Goal: Task Accomplishment & Management: Manage account settings

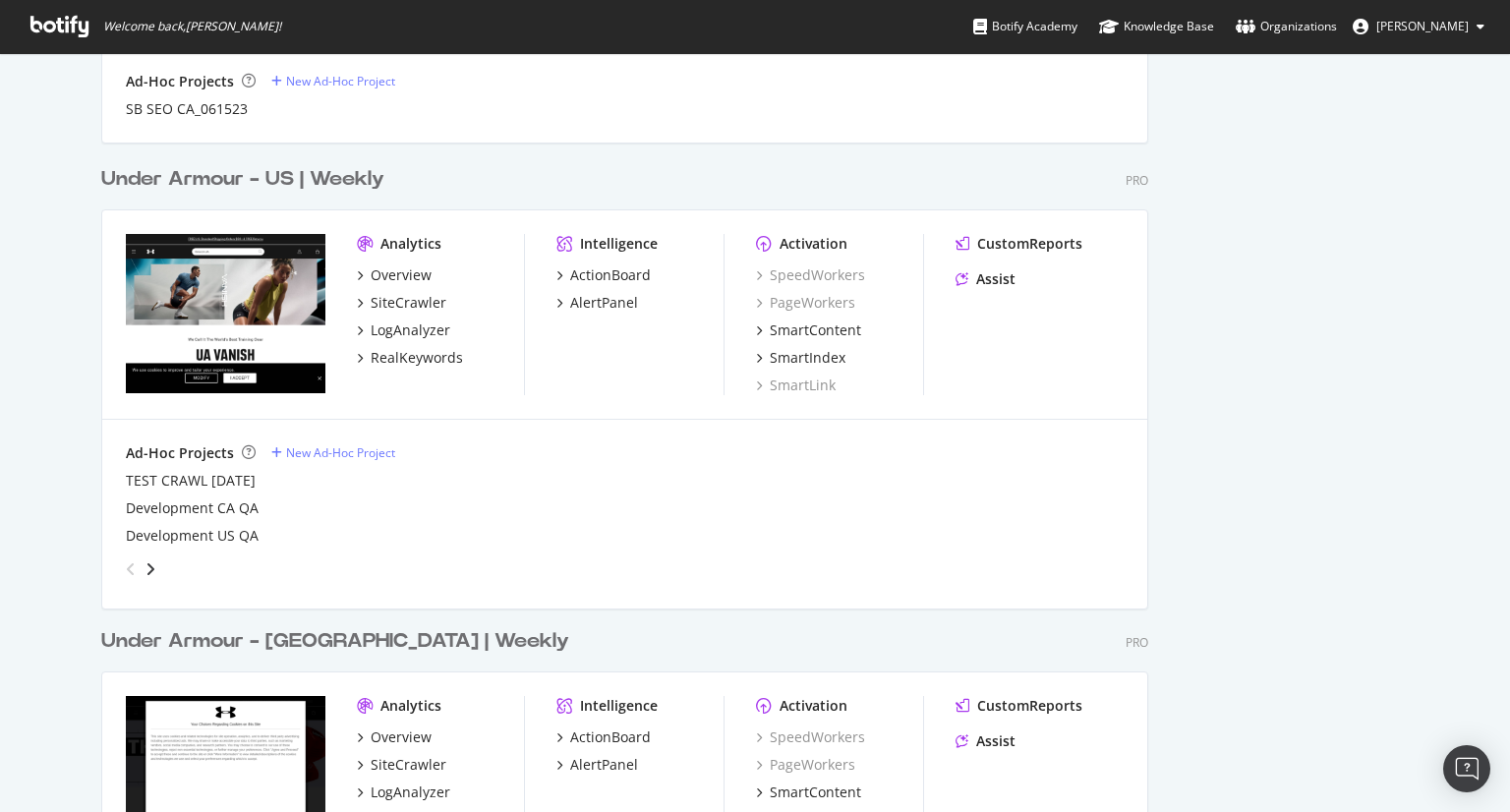
scroll to position [1867, 0]
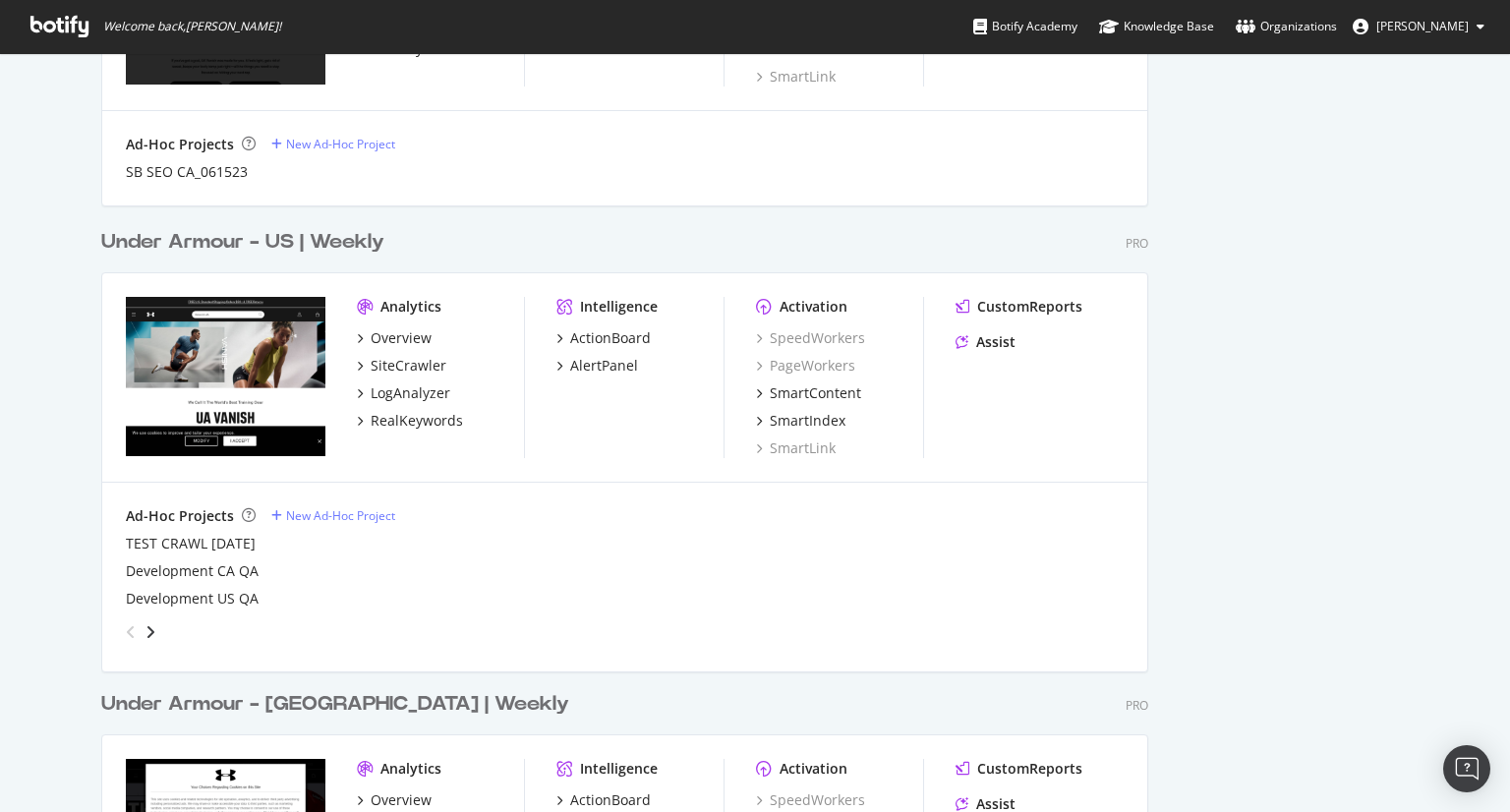
click at [311, 237] on div "Under Armour - US | Weekly" at bounding box center [242, 242] width 283 height 29
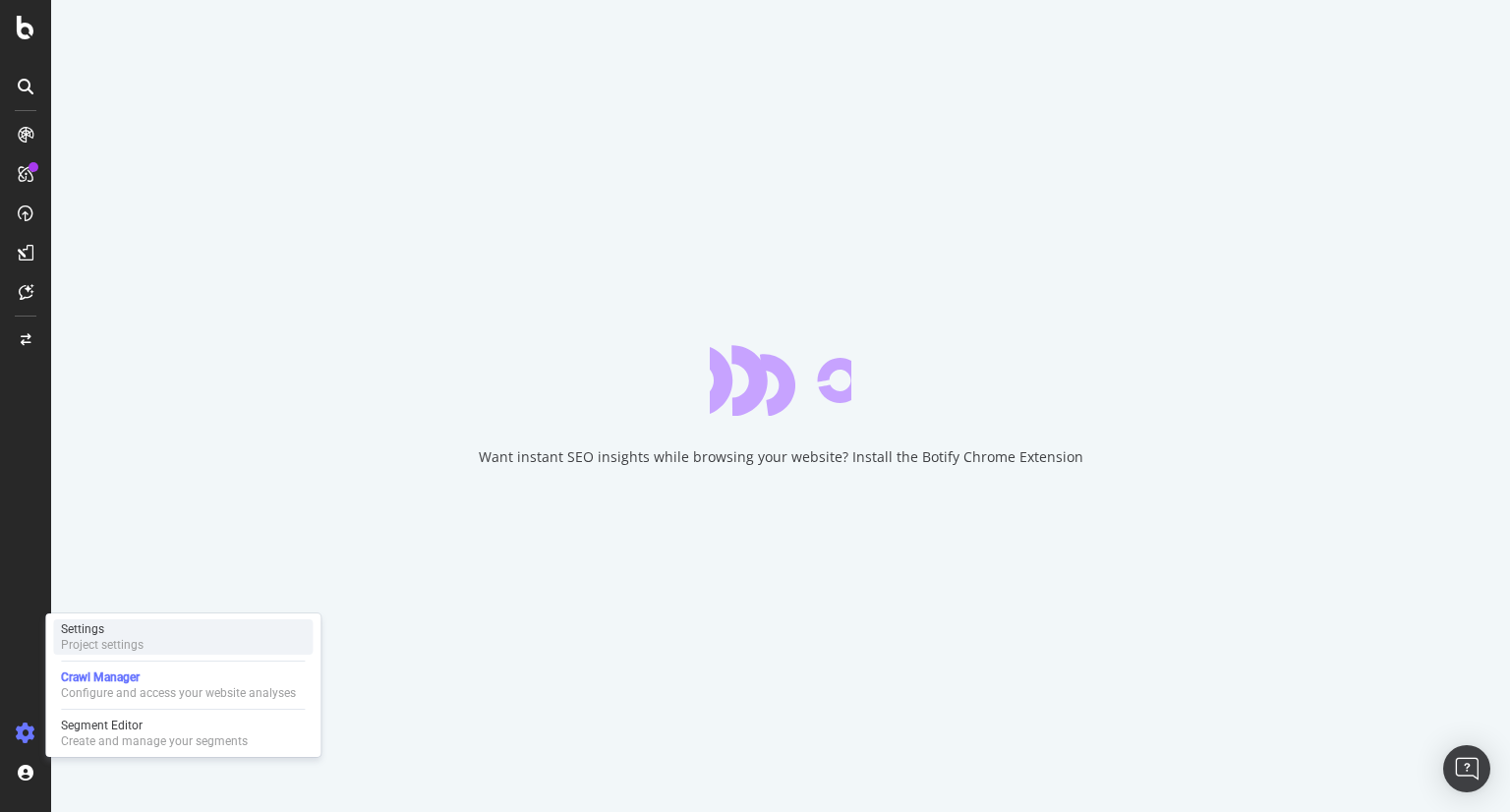
click at [98, 636] on div "Project settings" at bounding box center [101, 644] width 82 height 16
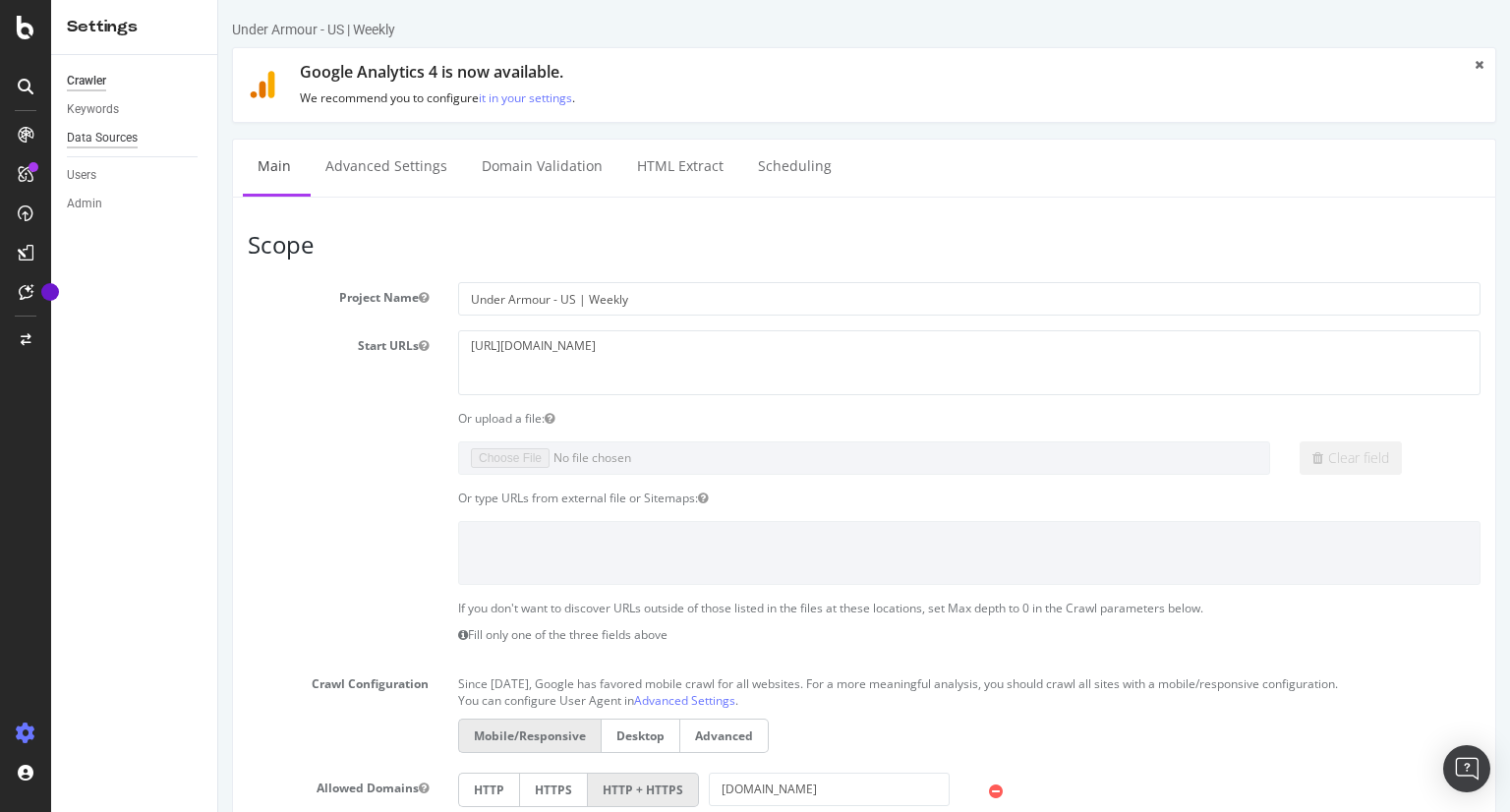
click at [93, 137] on div "Data Sources" at bounding box center [101, 138] width 70 height 21
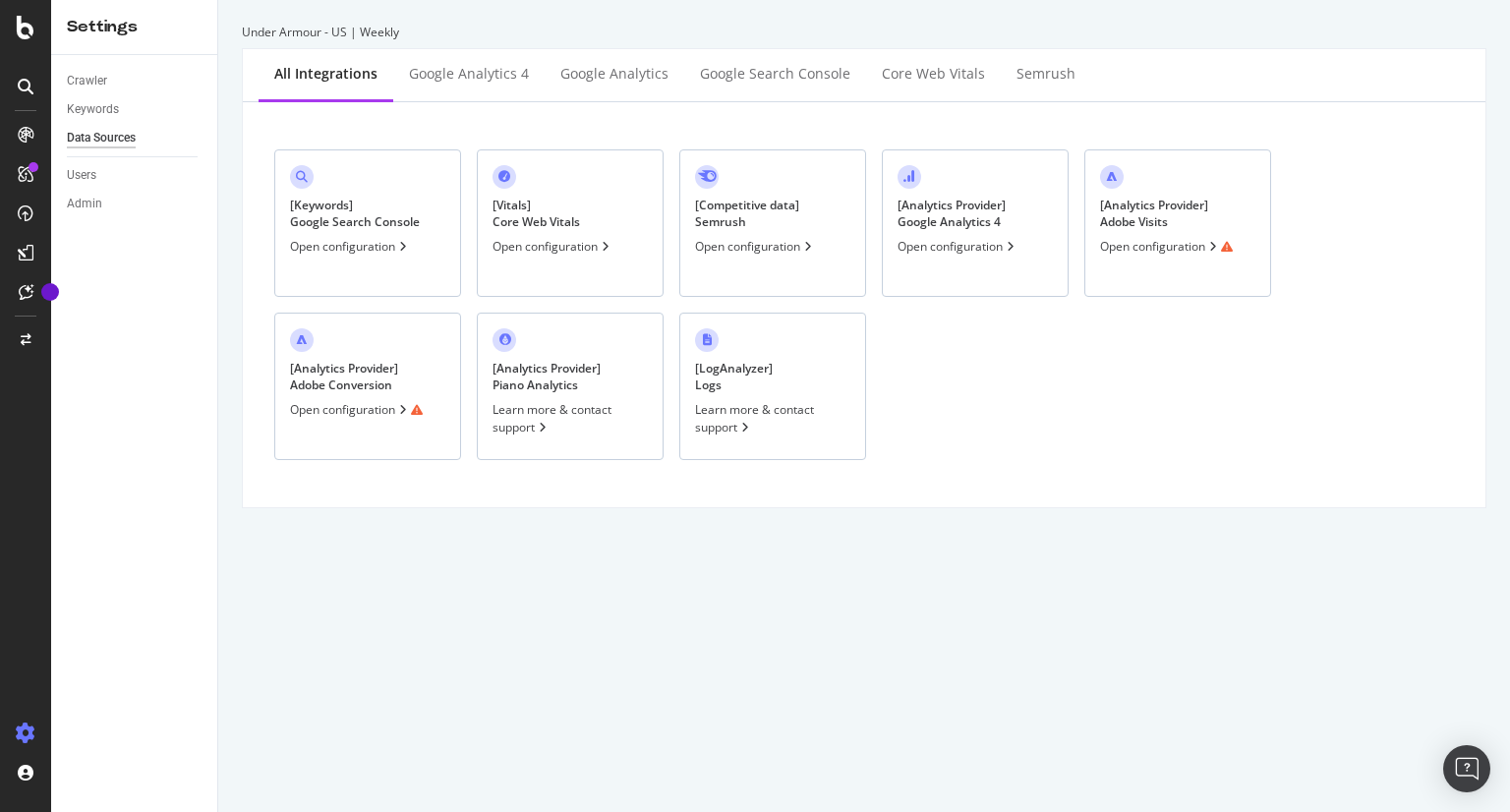
click at [1135, 236] on div "[ Analytics Provider ] Adobe Visits Open configuration" at bounding box center [1177, 222] width 187 height 147
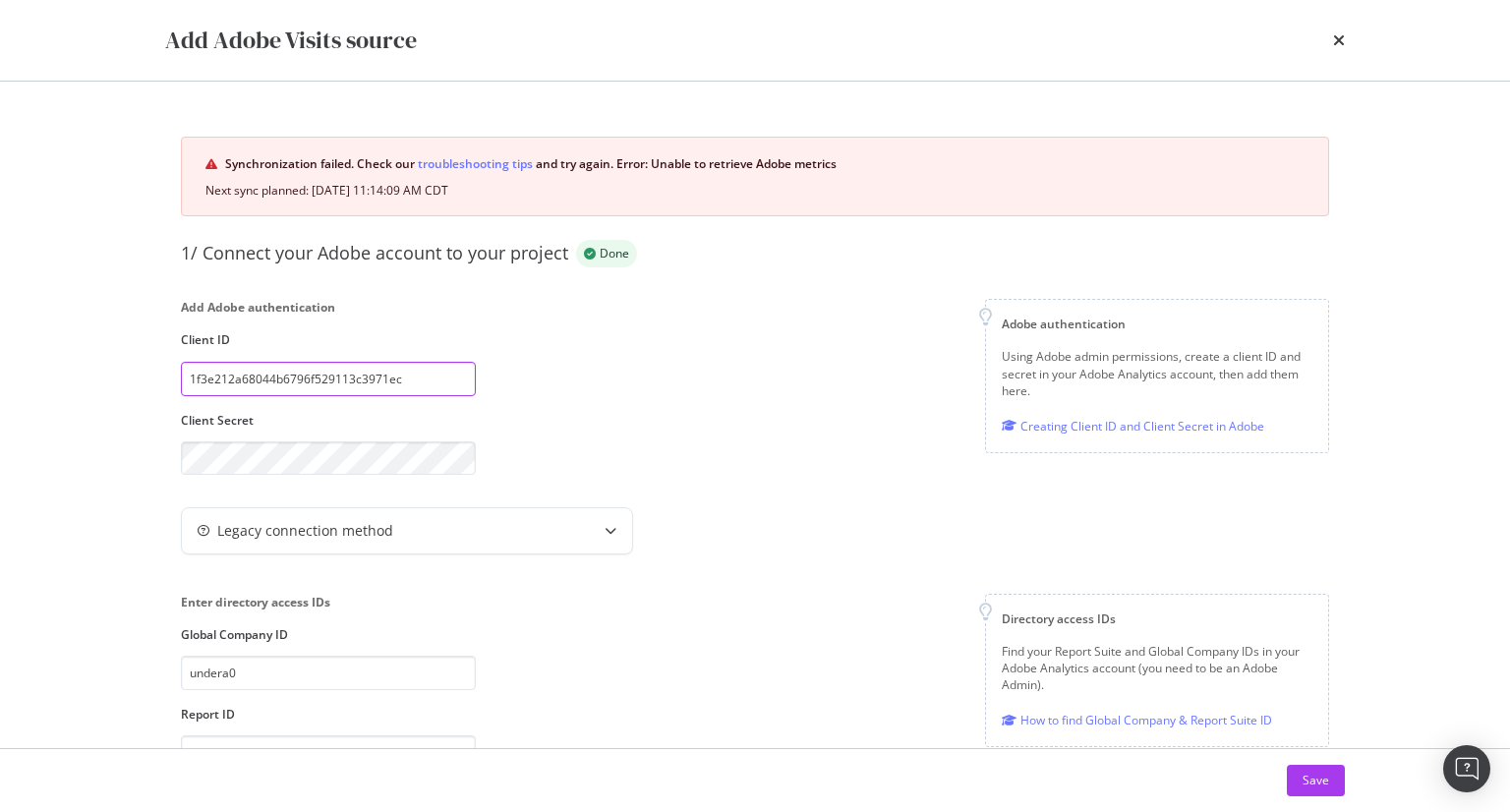
click at [361, 377] on input "1f3e212a68044b6796f529113c3971ec" at bounding box center [328, 378] width 295 height 35
drag, startPoint x: 382, startPoint y: 383, endPoint x: 100, endPoint y: 310, distance: 291.3
click at [100, 310] on div "Add Adobe Visits source Synchronization failed. Check our troubleshooting tips …" at bounding box center [755, 406] width 1510 height 812
paste input "1f3e212a68044b6796f529113c3971ec"
type input "1f3e212a68044b6796f529113c3971ec"
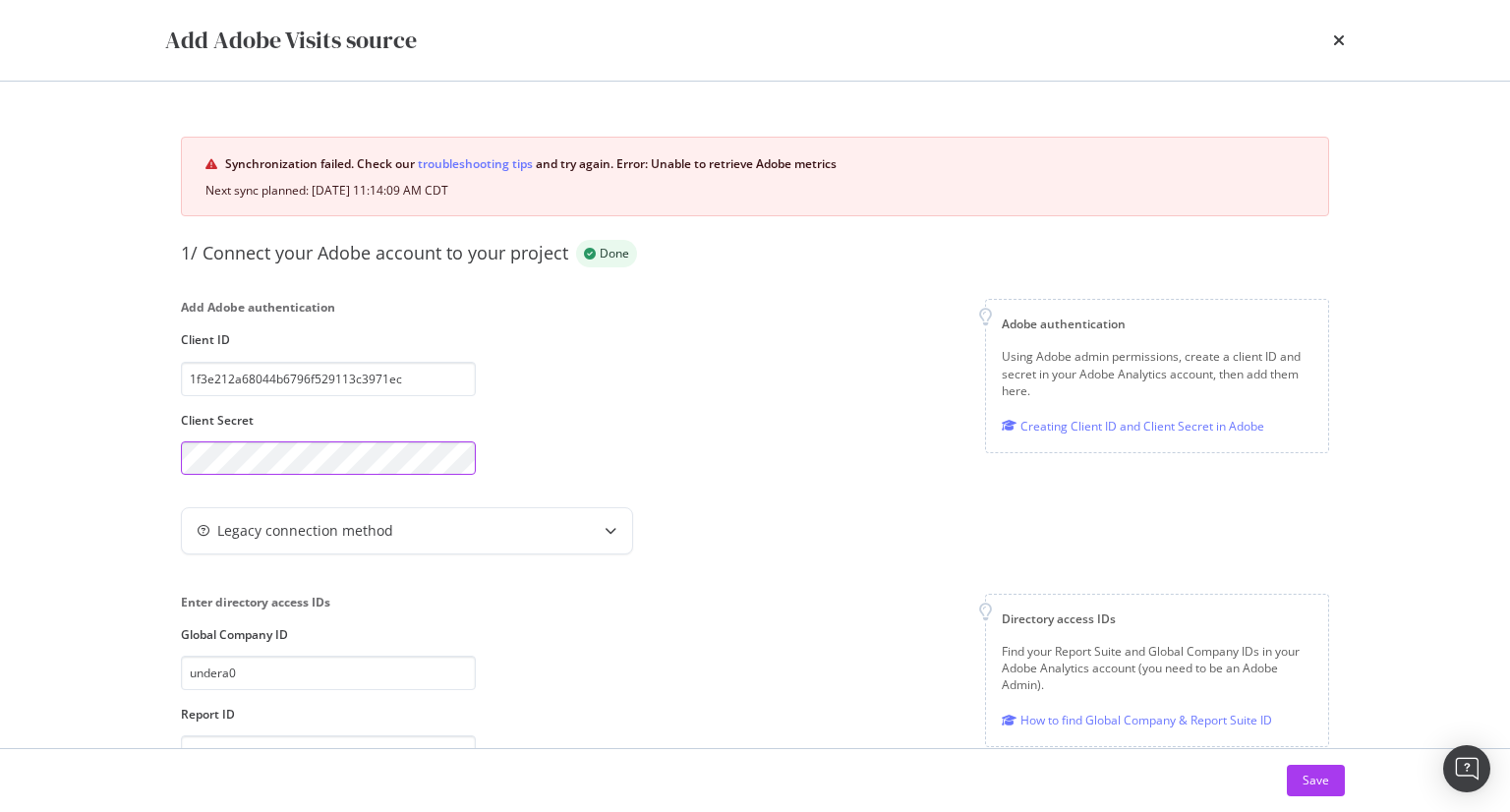
click at [48, 406] on div "Add Adobe Visits source Synchronization failed. Check our troubleshooting tips …" at bounding box center [755, 406] width 1510 height 812
click at [724, 457] on div "Add Adobe authentication Client ID 1f3e212a68044b6796f529113c3971ec Client Secr…" at bounding box center [755, 386] width 1148 height 176
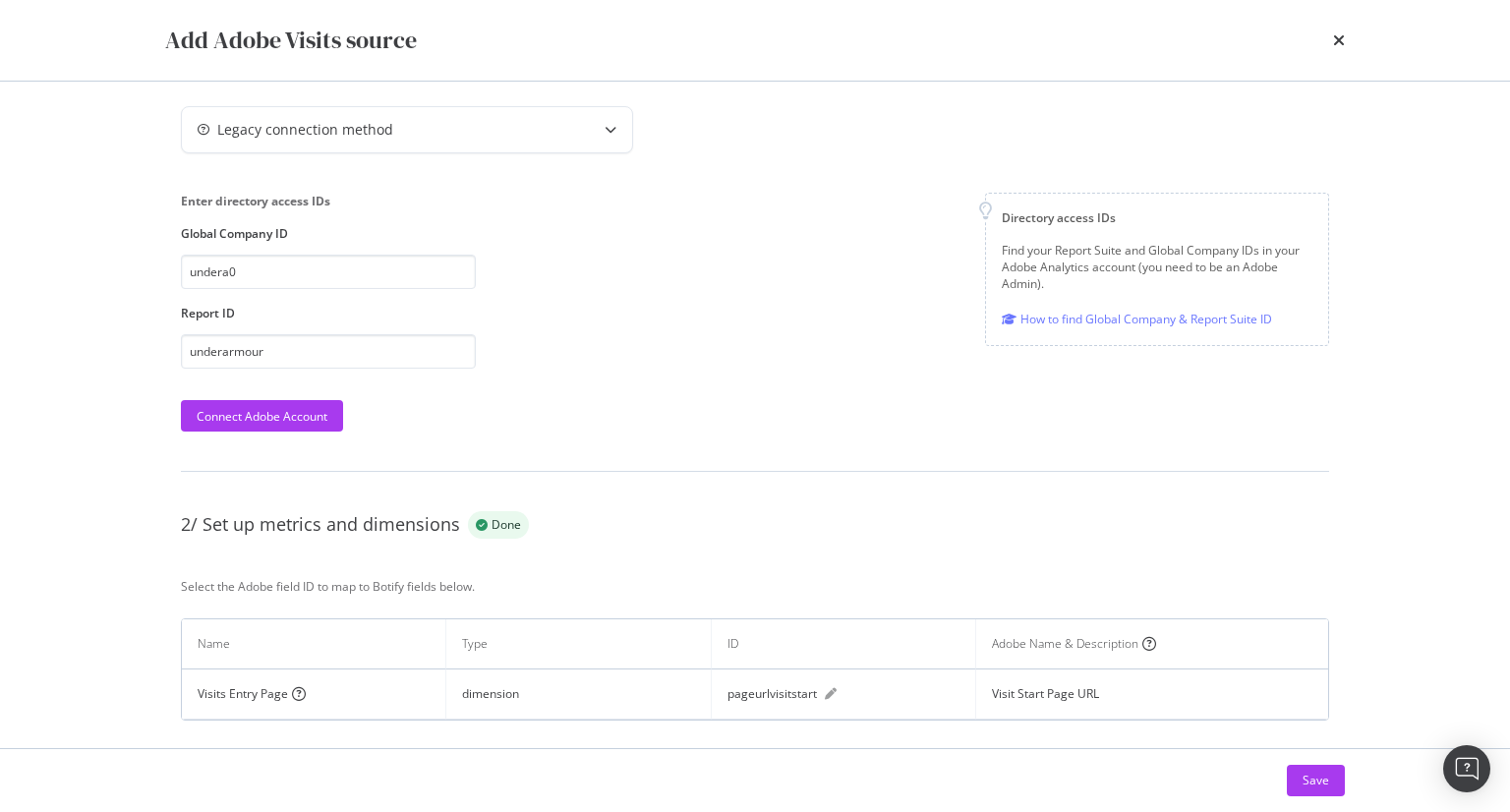
scroll to position [435, 0]
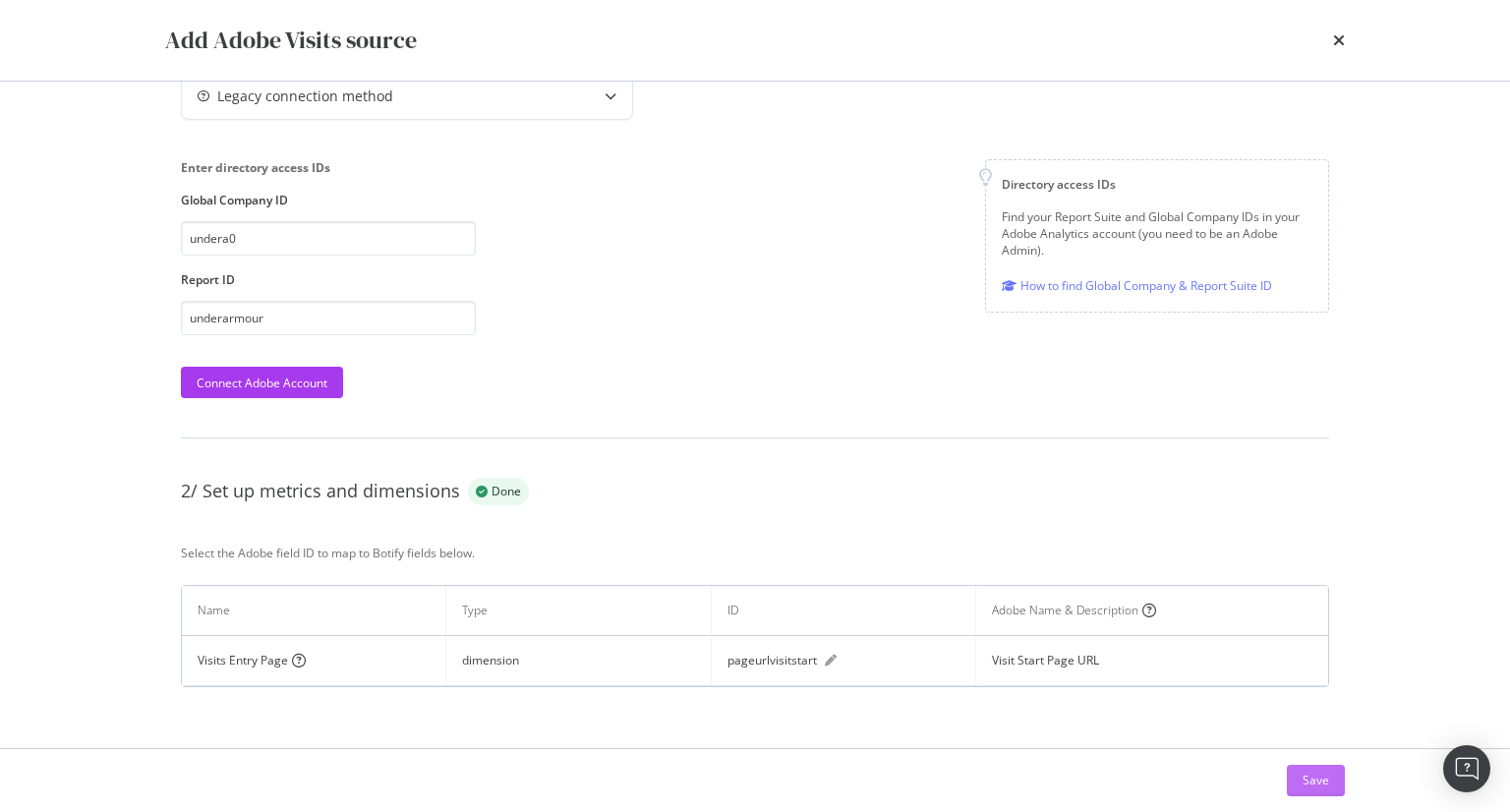
click at [1316, 780] on div "Save" at bounding box center [1315, 779] width 27 height 17
click at [1391, 346] on div "Add Adobe Visits source Synchronization failed. Check our troubleshooting tips …" at bounding box center [755, 406] width 1510 height 812
click at [825, 664] on icon "pen" at bounding box center [831, 660] width 12 height 12
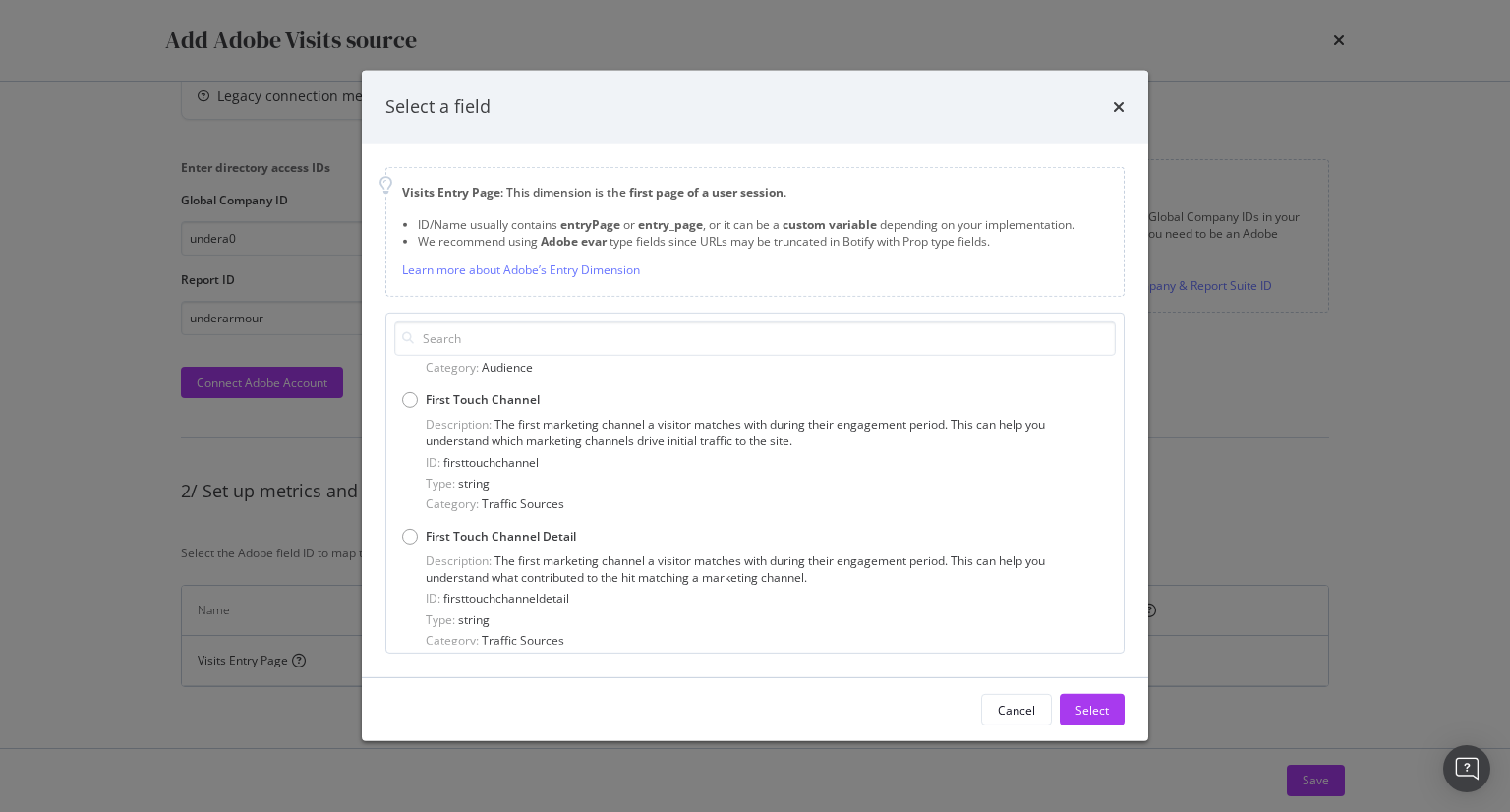
scroll to position [123640, 0]
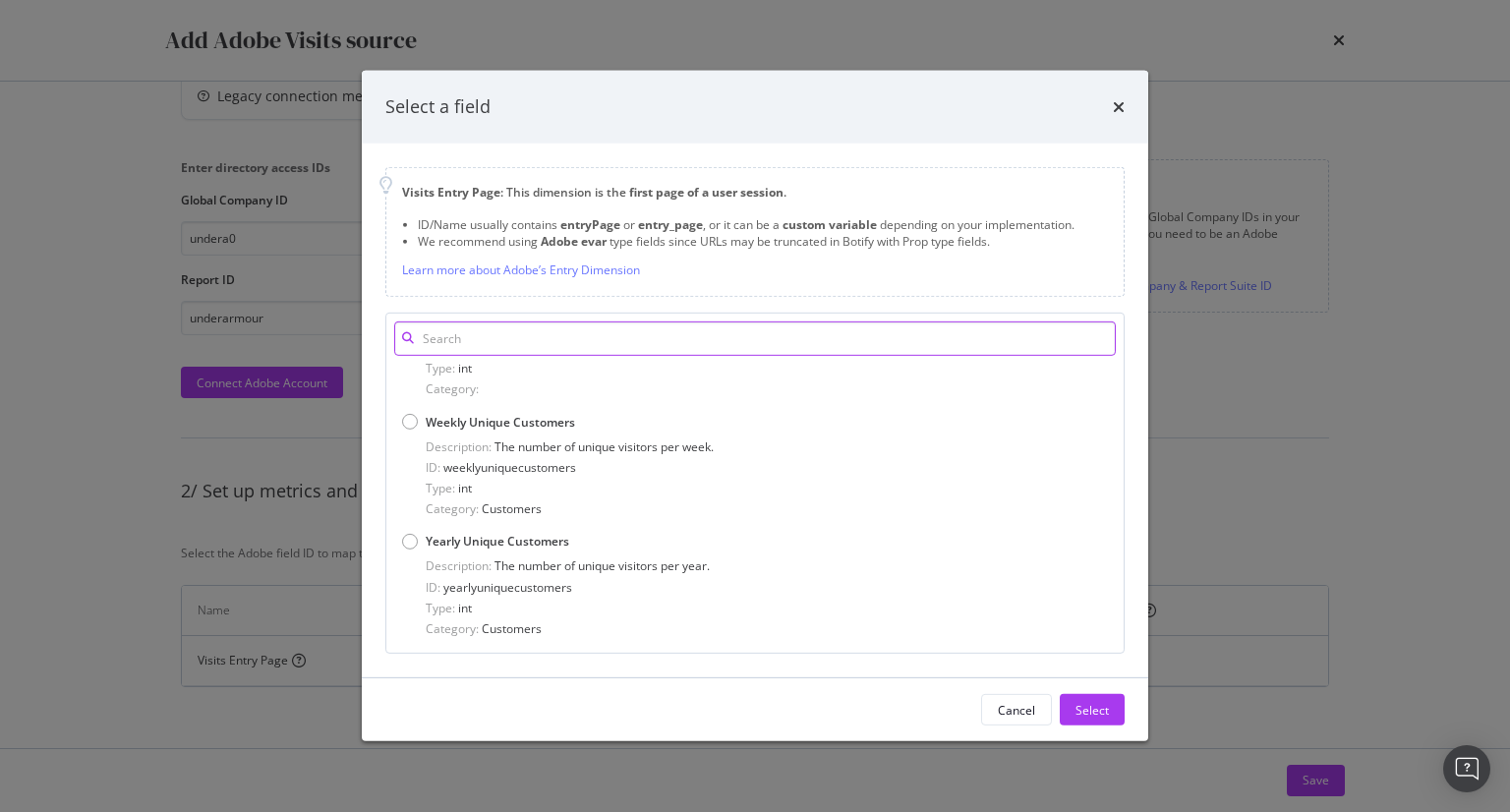
click at [442, 341] on input "modal" at bounding box center [755, 338] width 722 height 35
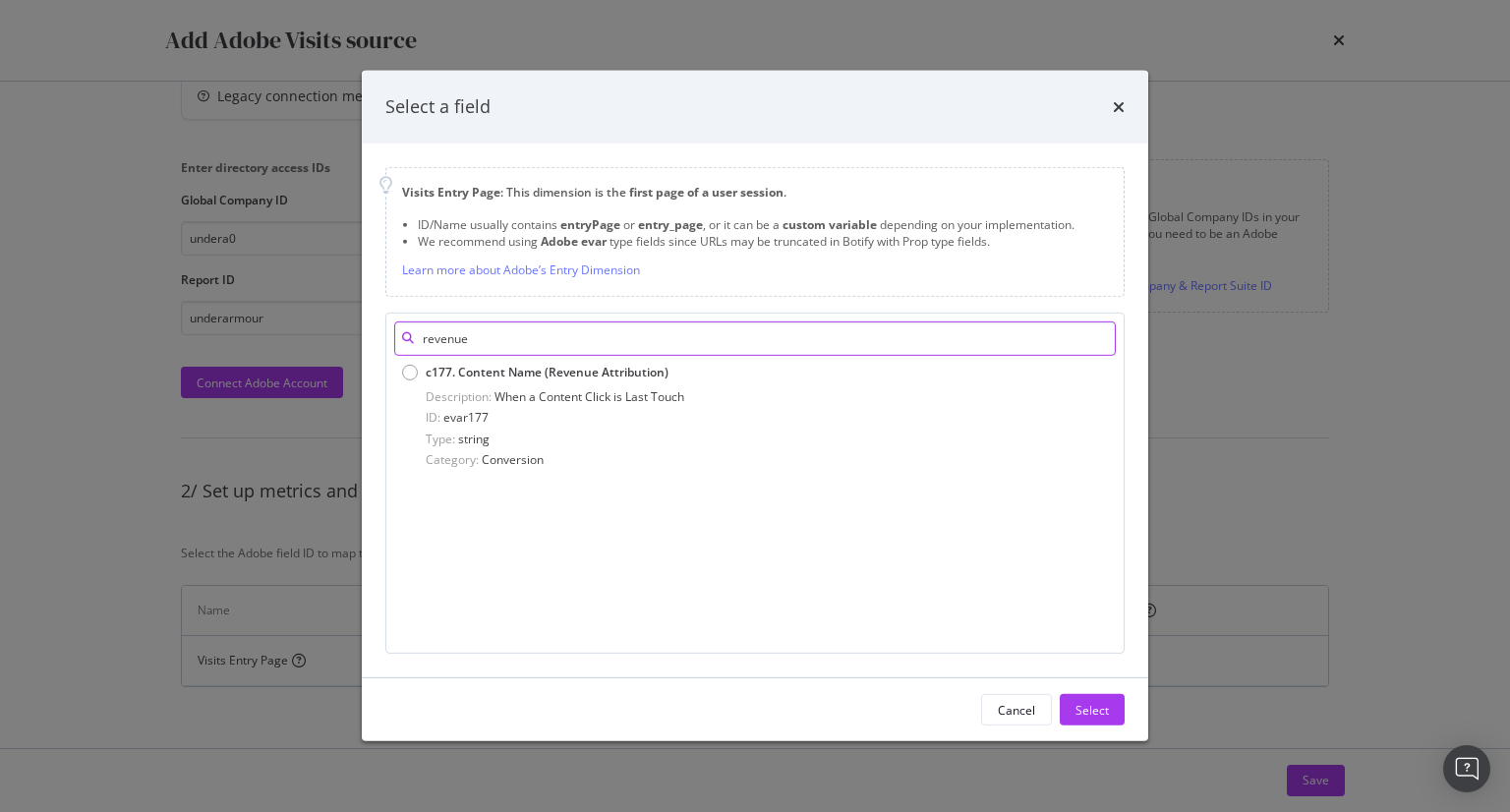
scroll to position [0, 0]
type input "revenue"
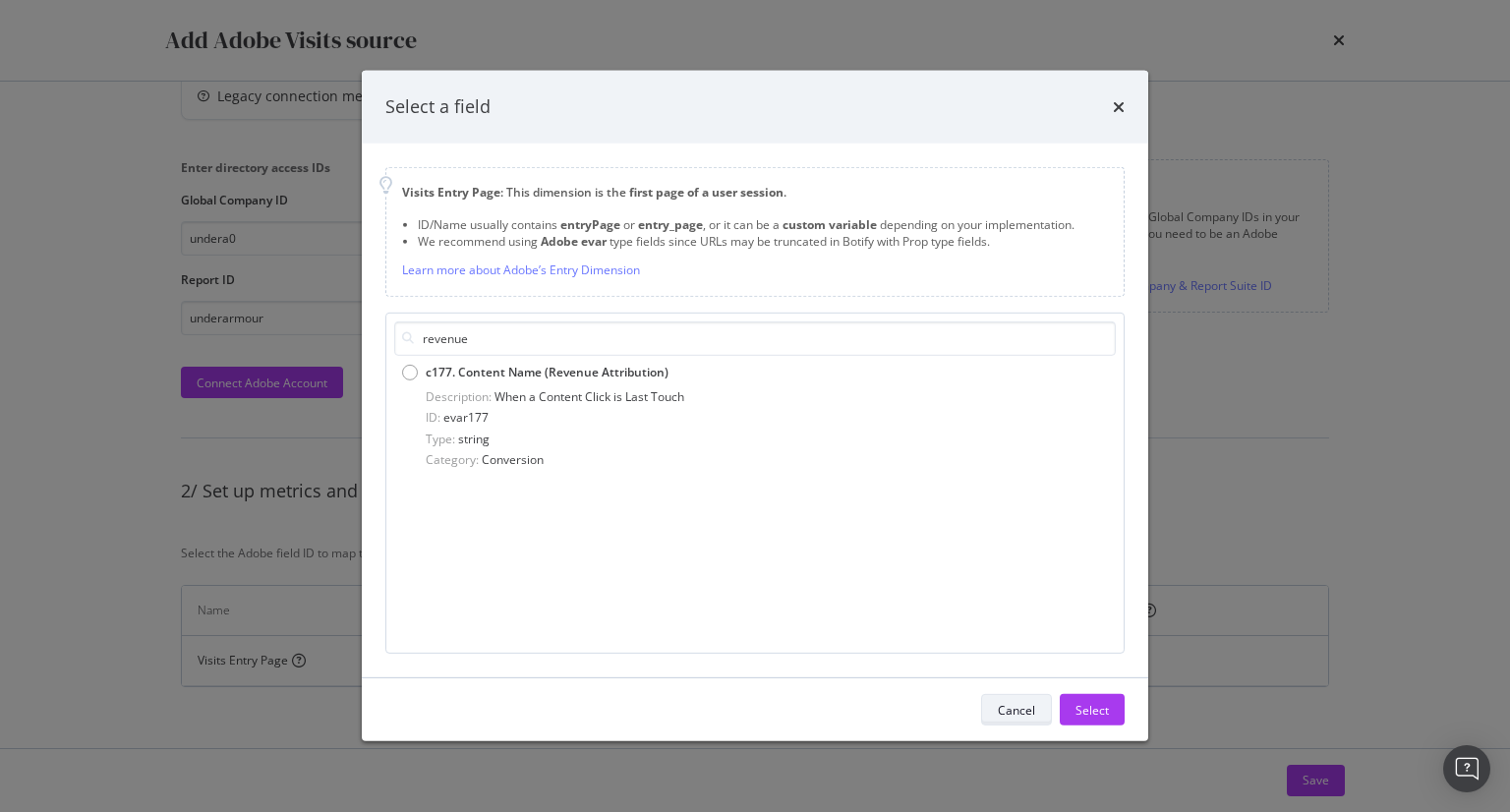
click at [1012, 709] on div "Cancel" at bounding box center [1017, 710] width 38 height 17
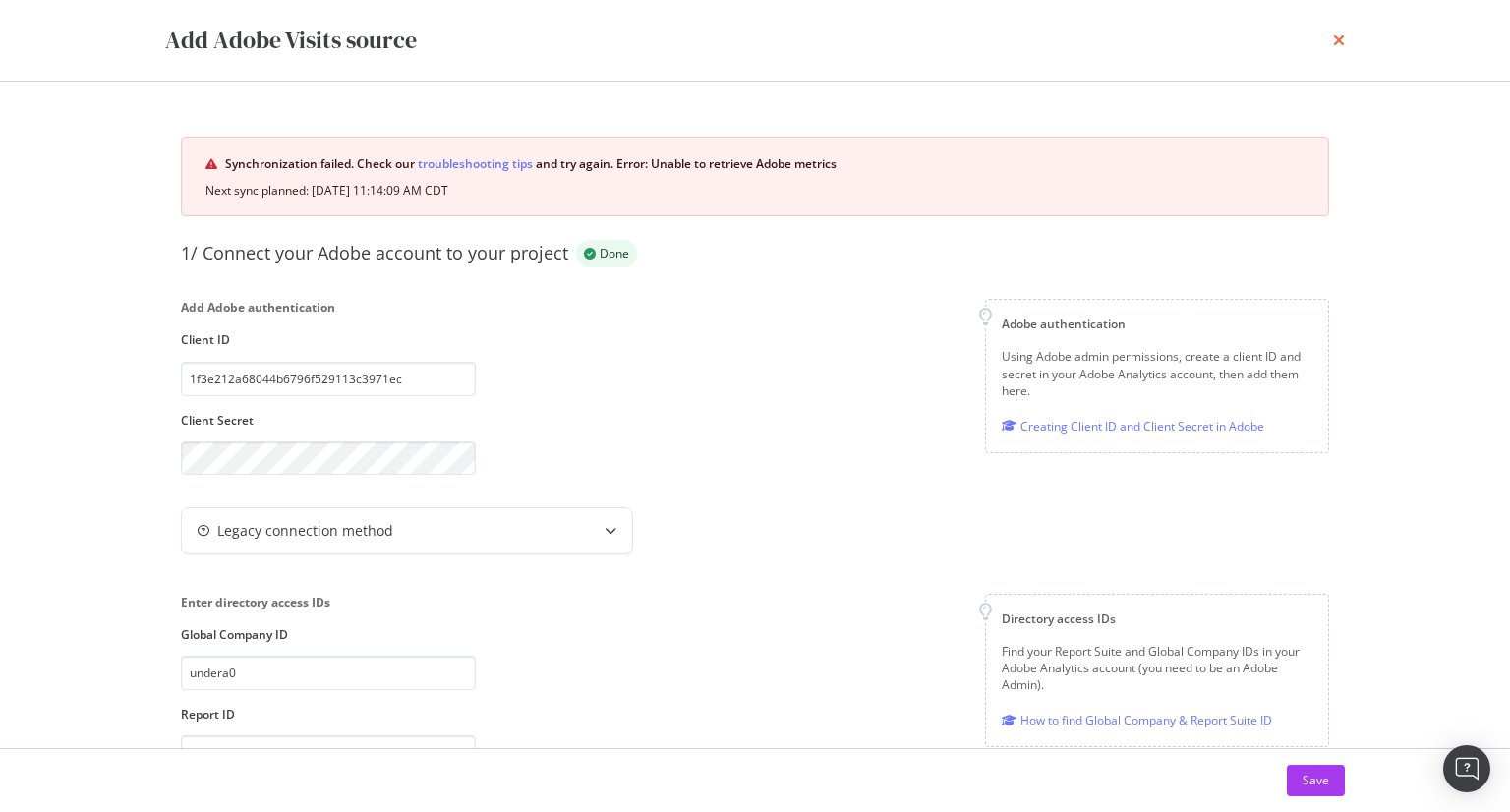
click at [1333, 48] on icon "times" at bounding box center [1338, 41] width 12 height 16
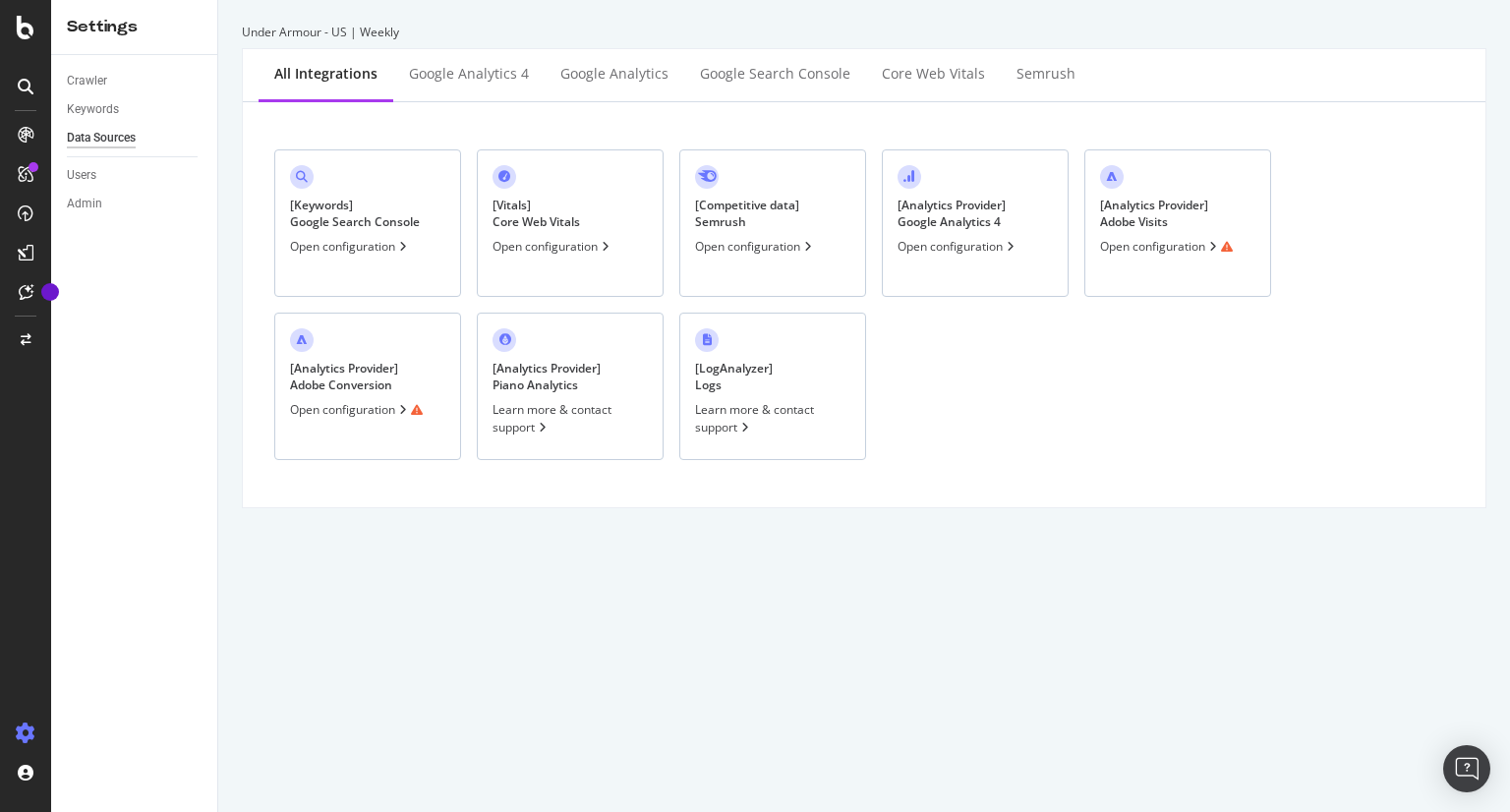
drag, startPoint x: 1098, startPoint y: 416, endPoint x: 1086, endPoint y: 421, distance: 13.0
click at [1097, 417] on div "[ Keywords ] Google Search Console Open configuration [ Vitals ] Core Web Vital…" at bounding box center [864, 305] width 1211 height 373
click at [310, 372] on div "[ Analytics Provider ] Adobe Conversion" at bounding box center [343, 376] width 108 height 34
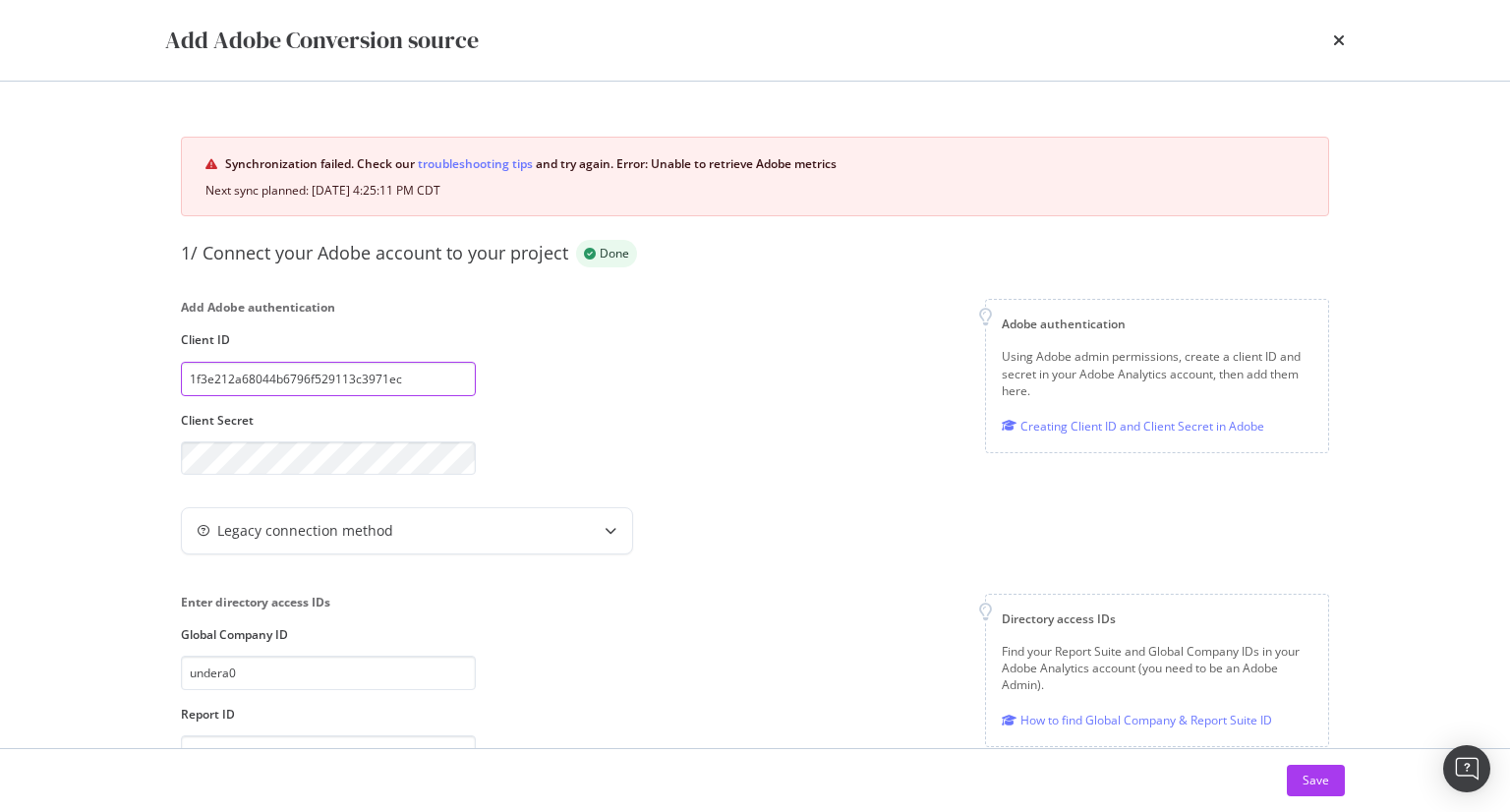
drag, startPoint x: 416, startPoint y: 373, endPoint x: 0, endPoint y: 304, distance: 421.7
click at [0, 306] on div "Add Adobe Conversion source Synchronization failed. Check our troubleshooting t…" at bounding box center [755, 406] width 1510 height 812
click at [0, 378] on div "Add Adobe Conversion source Synchronization failed. Check our troubleshooting t…" at bounding box center [755, 406] width 1510 height 812
click at [816, 453] on div "Add Adobe authentication Client ID 1f3e212a68044b6796f529113c3971ec Client Secr…" at bounding box center [755, 386] width 1148 height 176
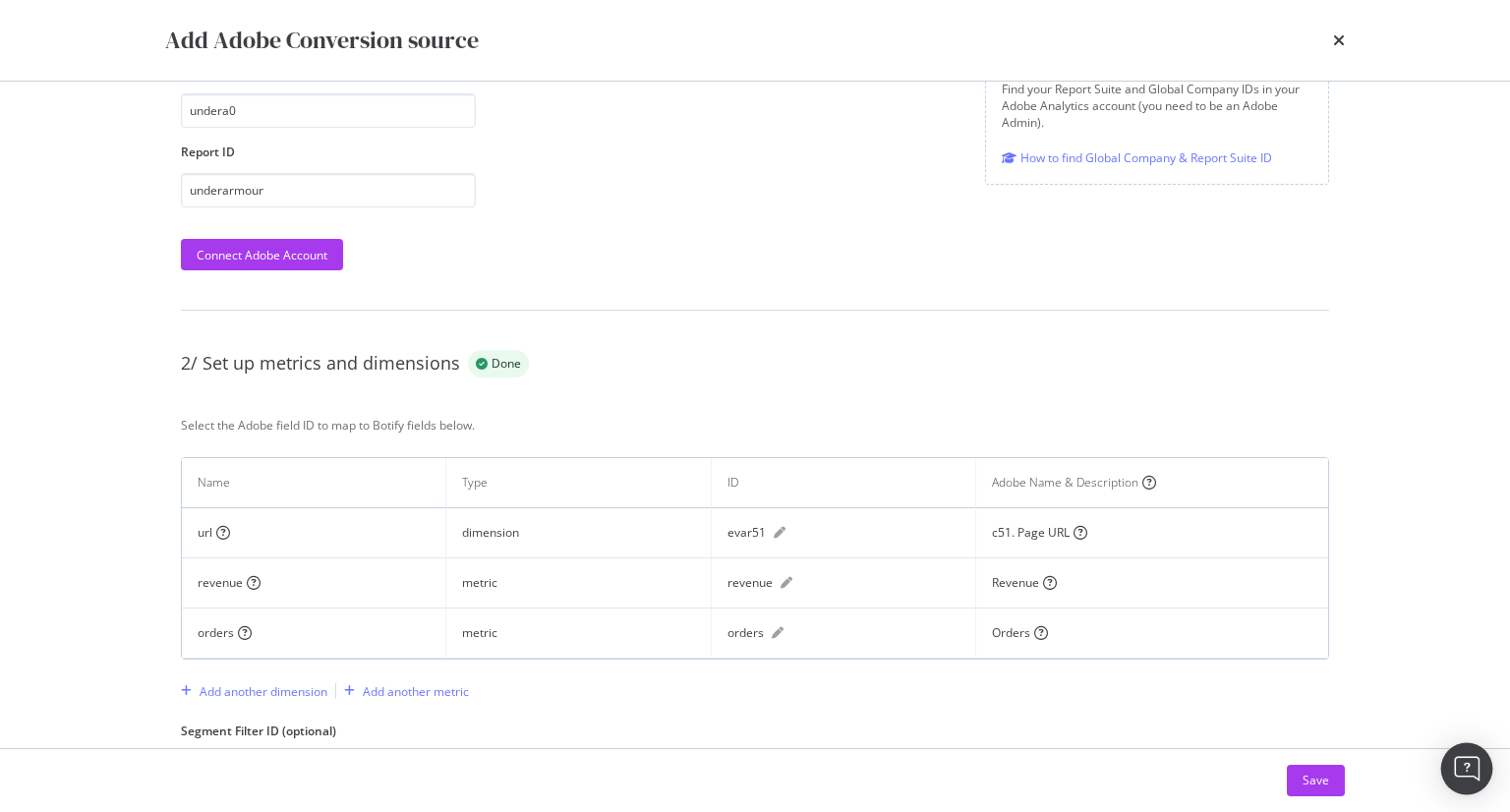
scroll to position [653, 0]
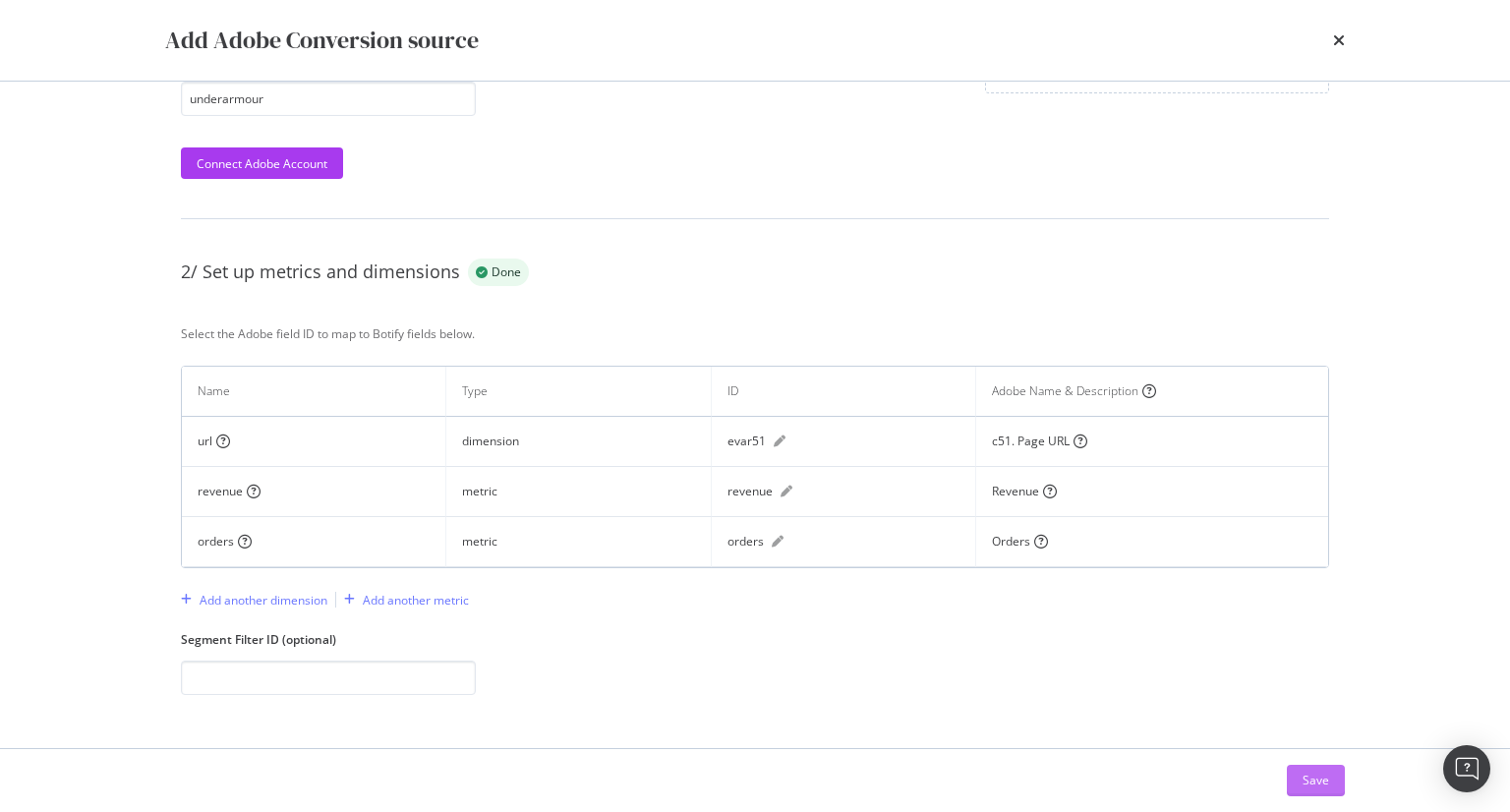
click at [1316, 771] on div "Save" at bounding box center [1315, 779] width 27 height 17
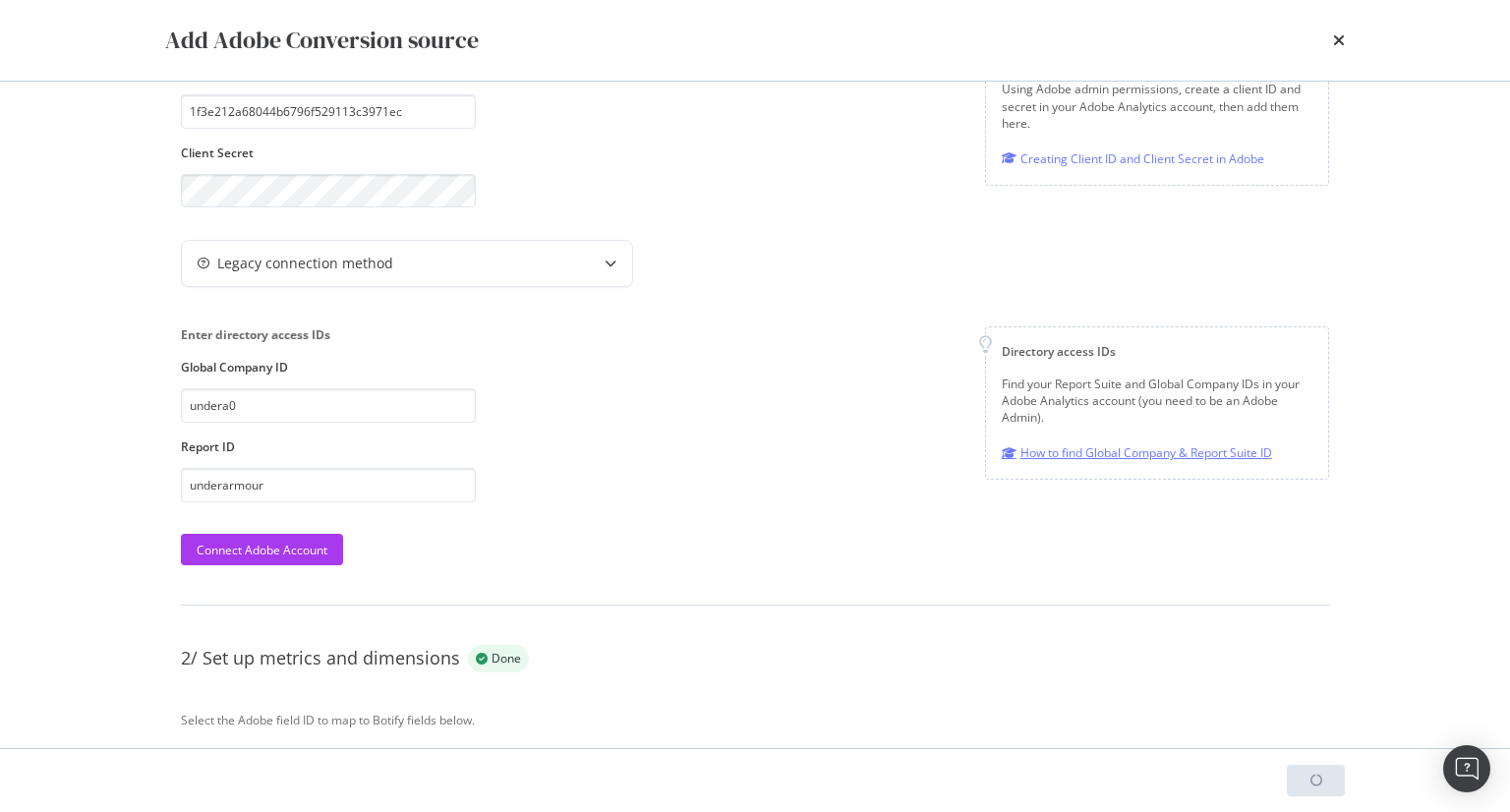
scroll to position [162, 0]
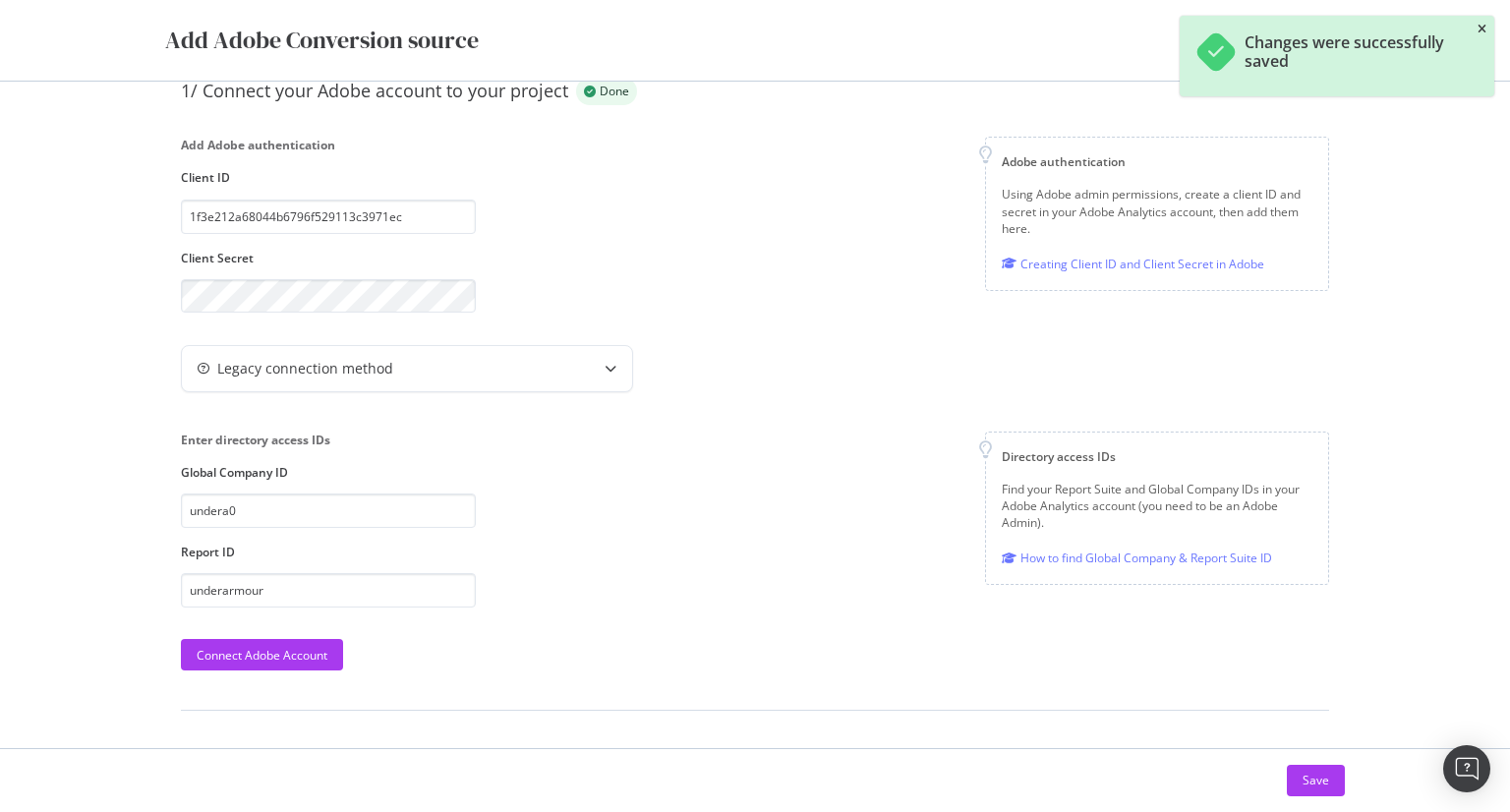
click at [1482, 25] on icon "close toast" at bounding box center [1481, 30] width 9 height 12
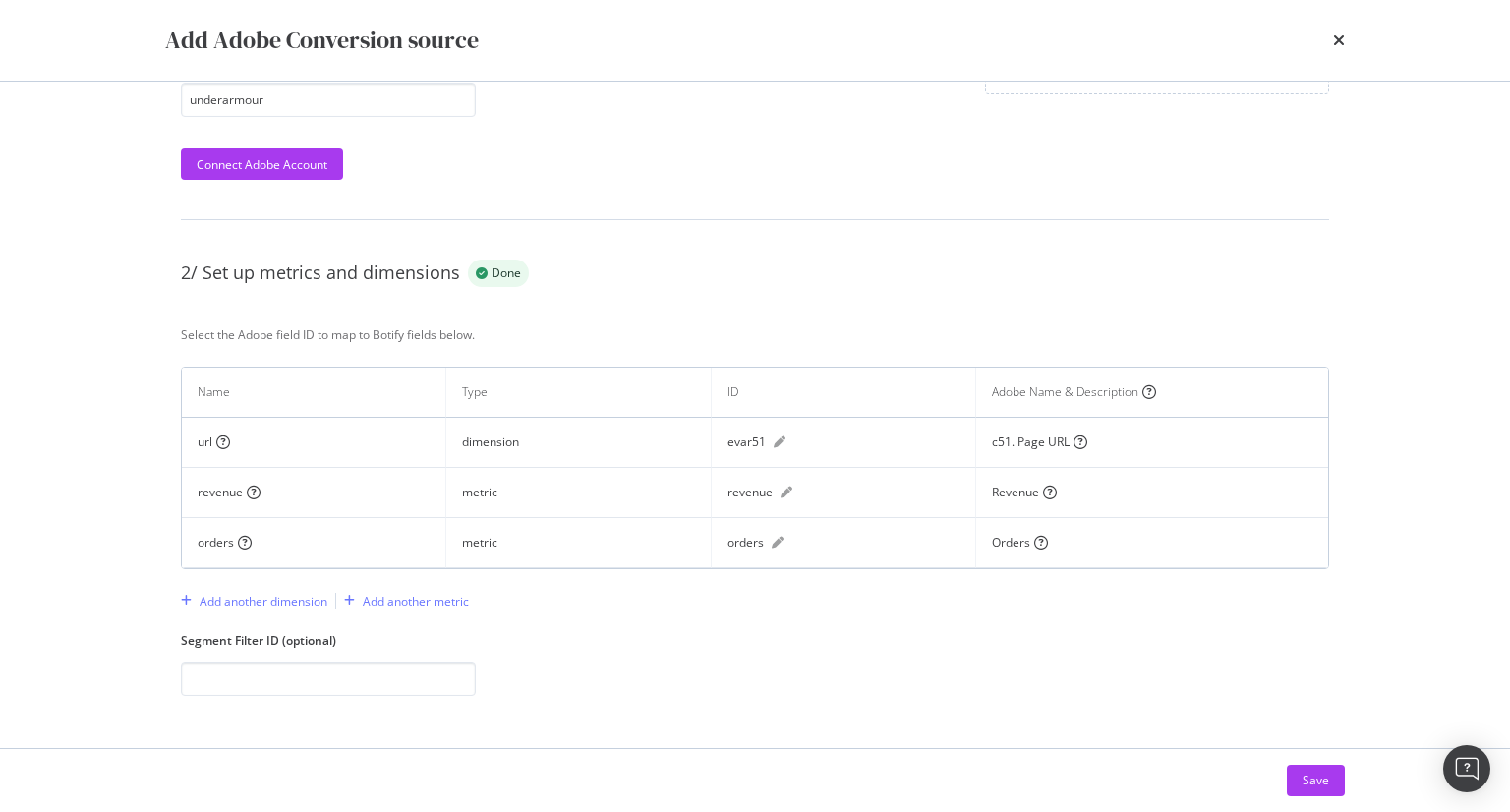
scroll to position [653, 0]
click at [777, 496] on div "revenue" at bounding box center [844, 491] width 232 height 18
click at [780, 492] on icon "pen" at bounding box center [786, 491] width 12 height 12
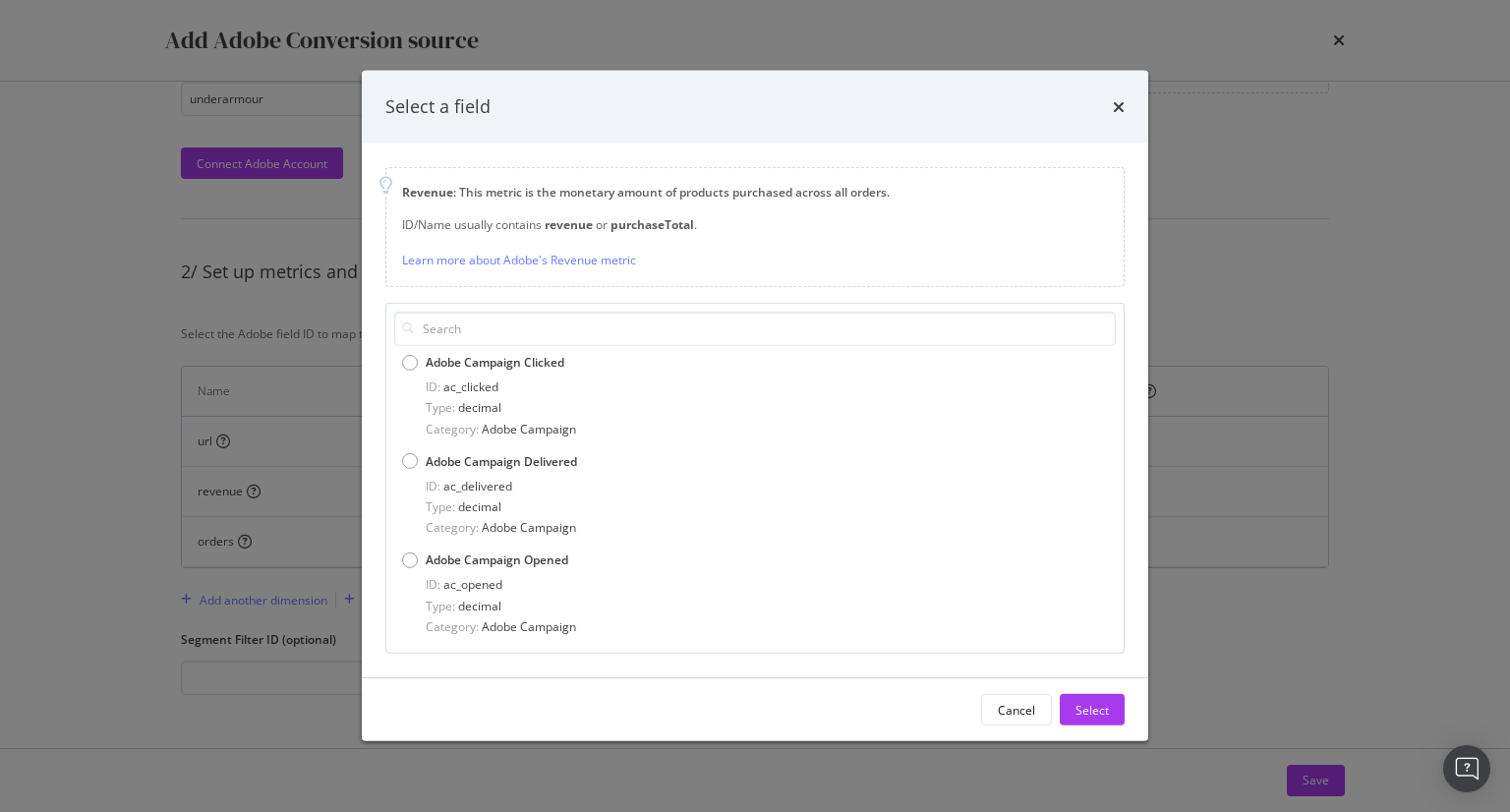
drag, startPoint x: 1032, startPoint y: 716, endPoint x: 959, endPoint y: 692, distance: 76.8
click at [1030, 716] on div "Cancel" at bounding box center [1017, 710] width 38 height 17
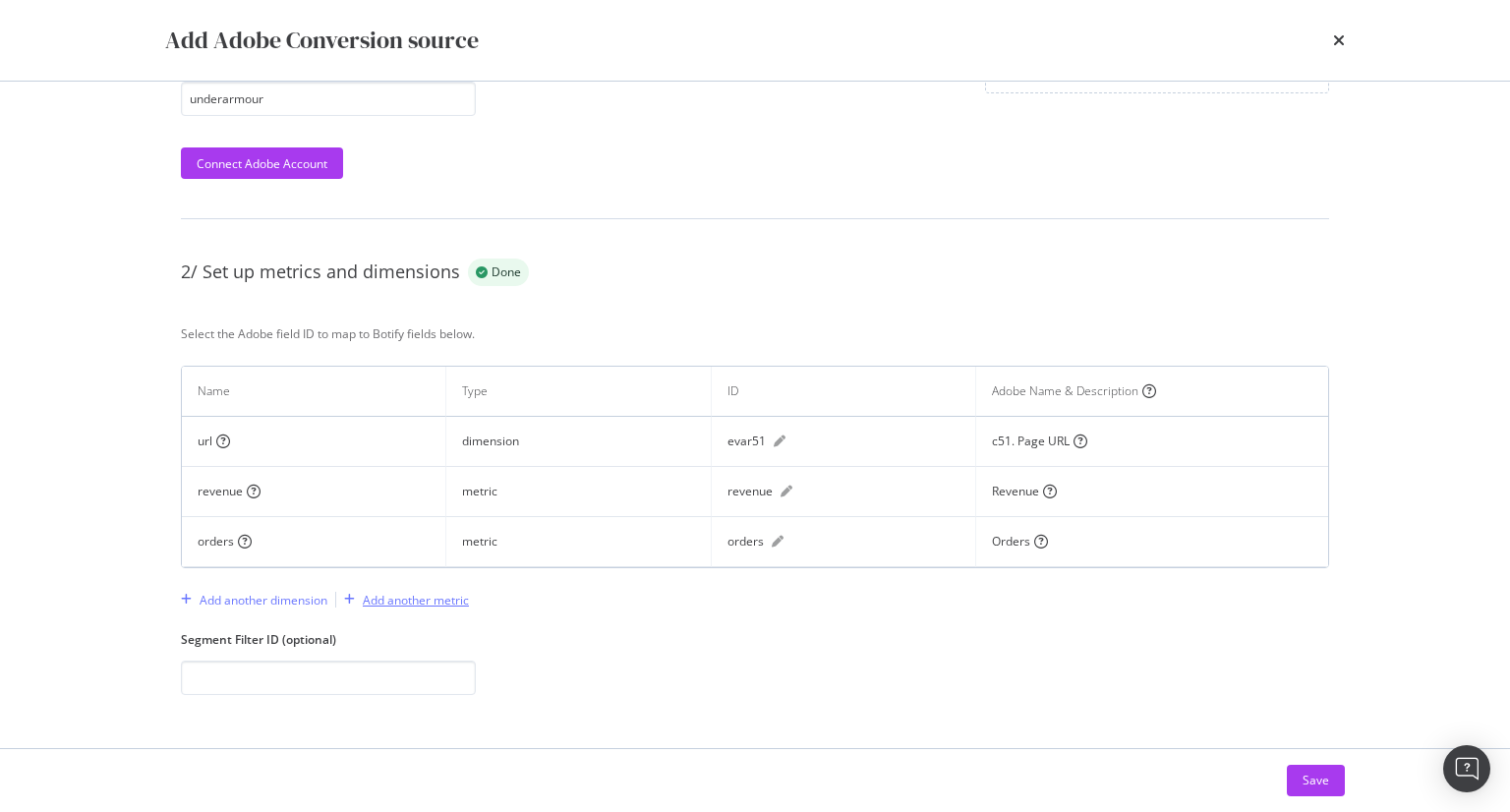
click at [408, 600] on div "Add another metric" at bounding box center [415, 600] width 106 height 17
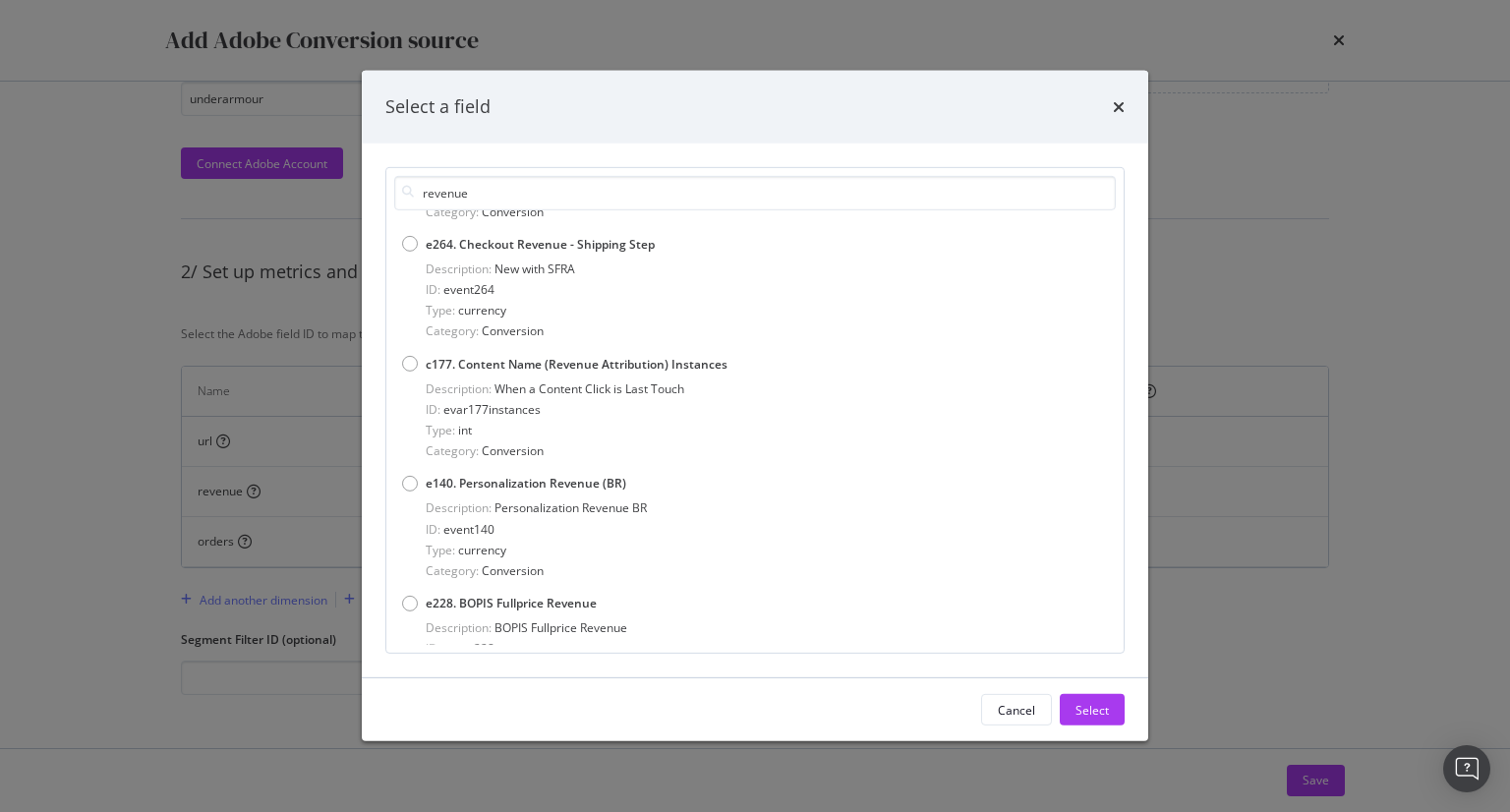
scroll to position [3202, 0]
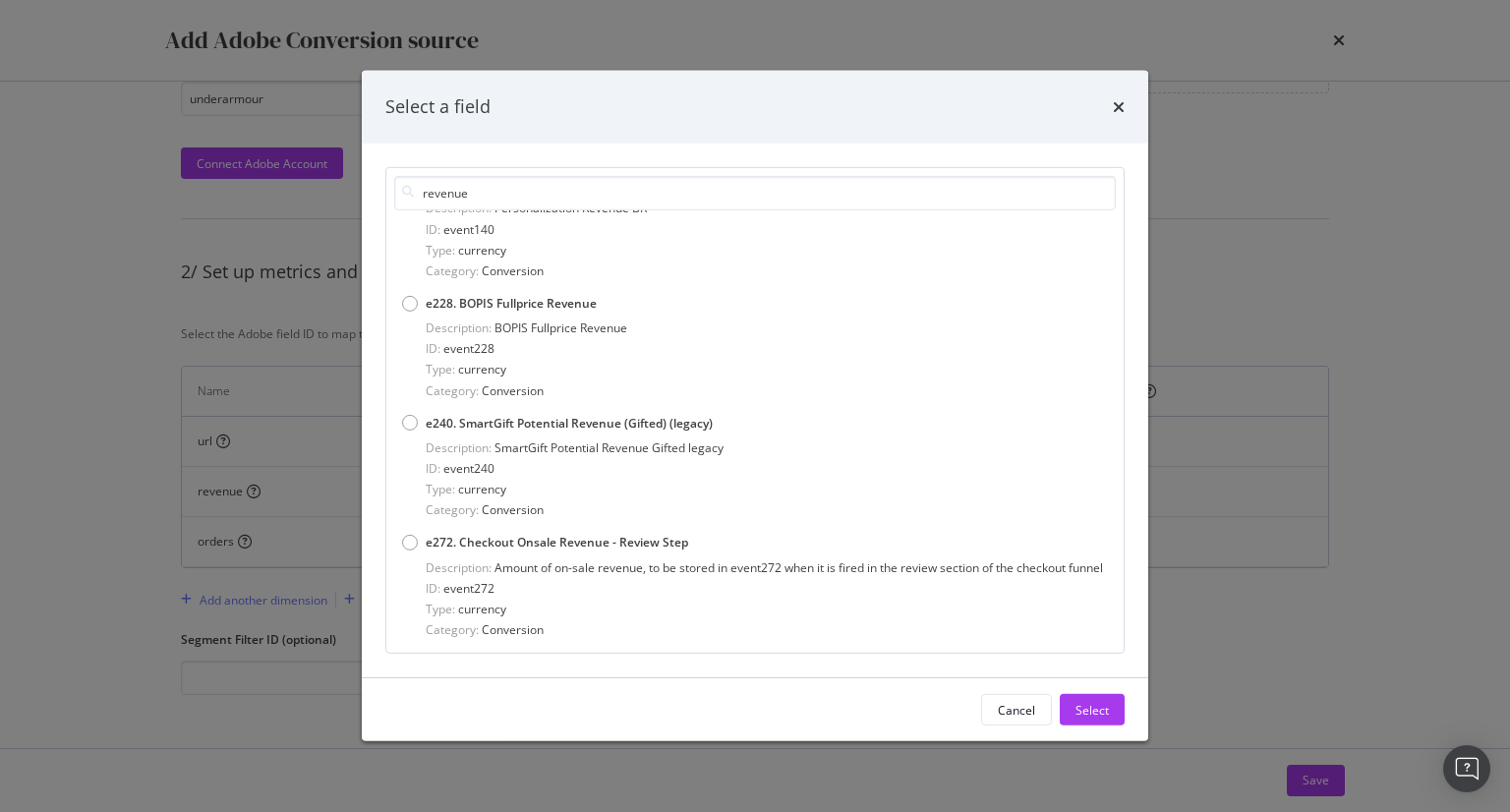
type input "revenue"
click at [1115, 117] on div "times" at bounding box center [1119, 107] width 12 height 26
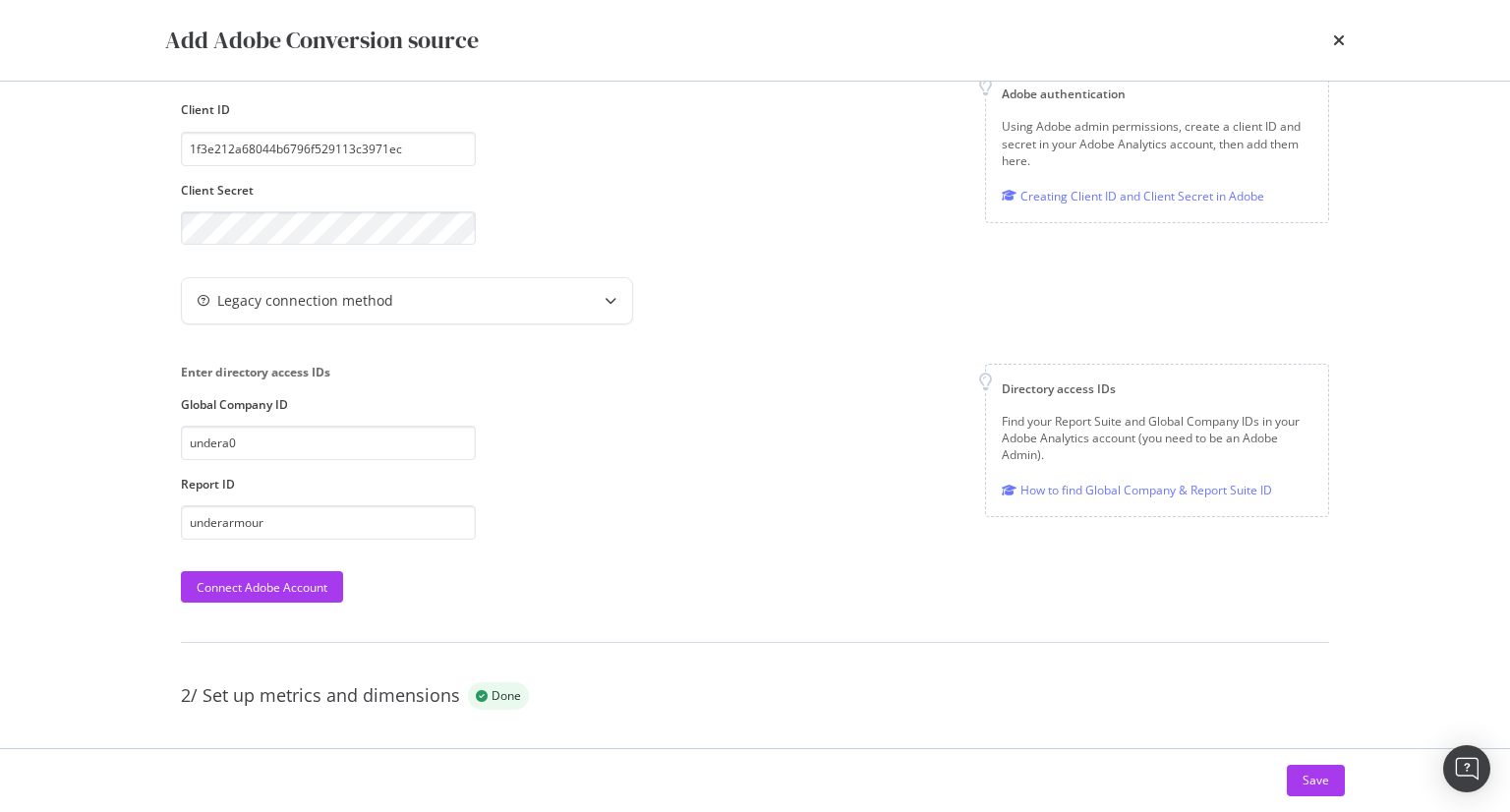
scroll to position [0, 0]
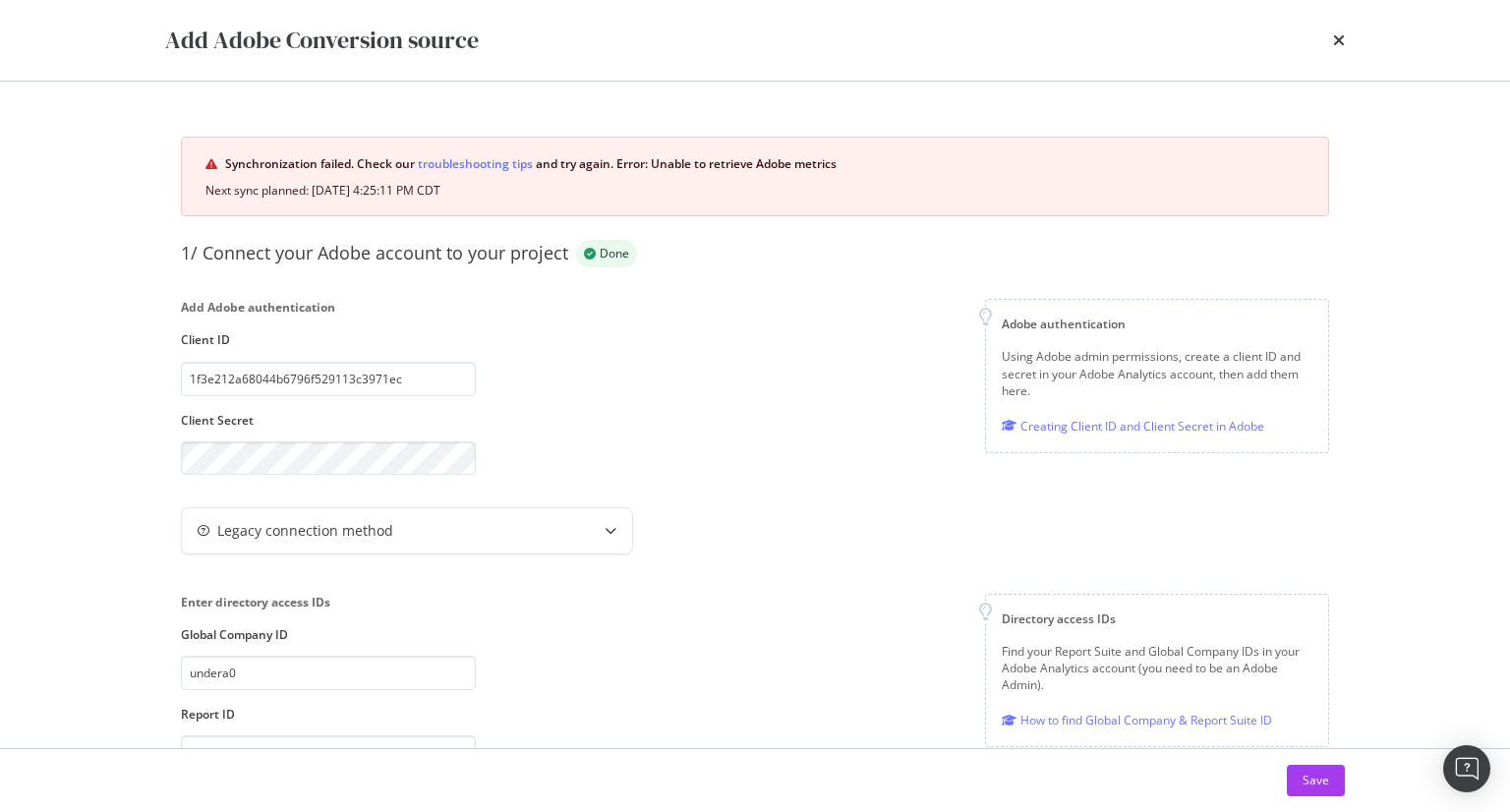
click at [1334, 52] on div "times" at bounding box center [1338, 41] width 12 height 34
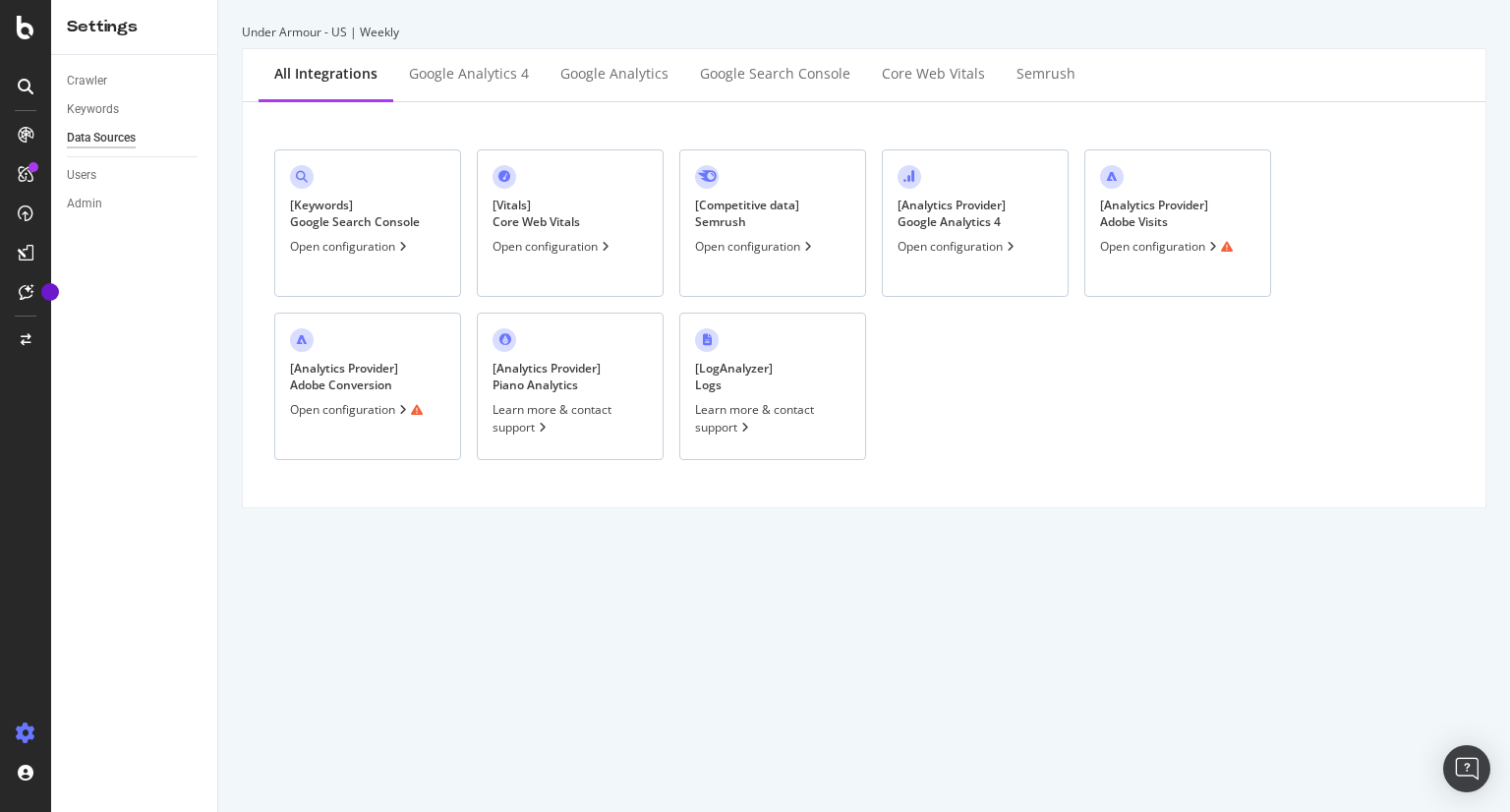
click at [1187, 249] on div "Open configuration" at bounding box center [1167, 246] width 133 height 17
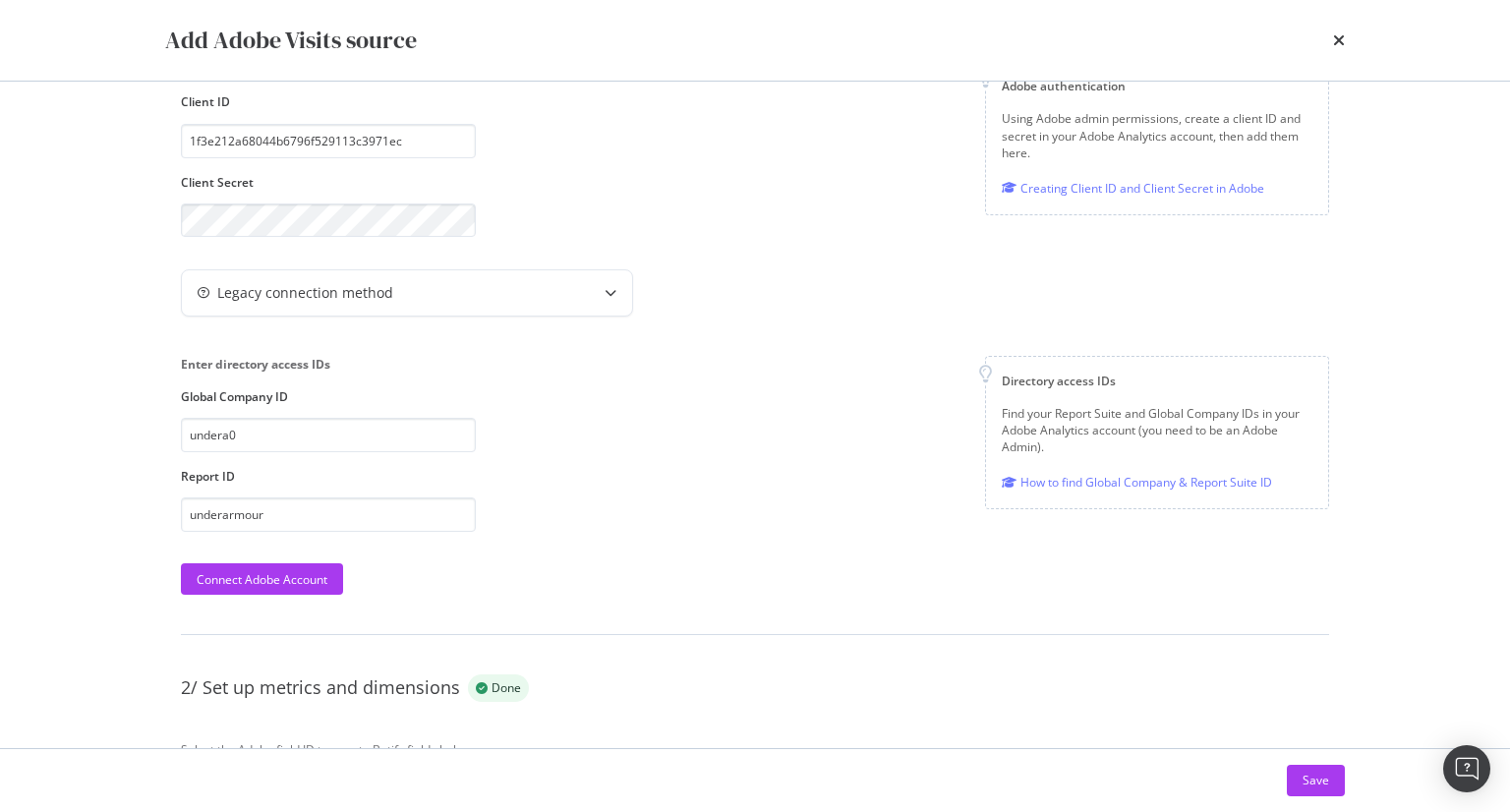
scroll to position [42, 0]
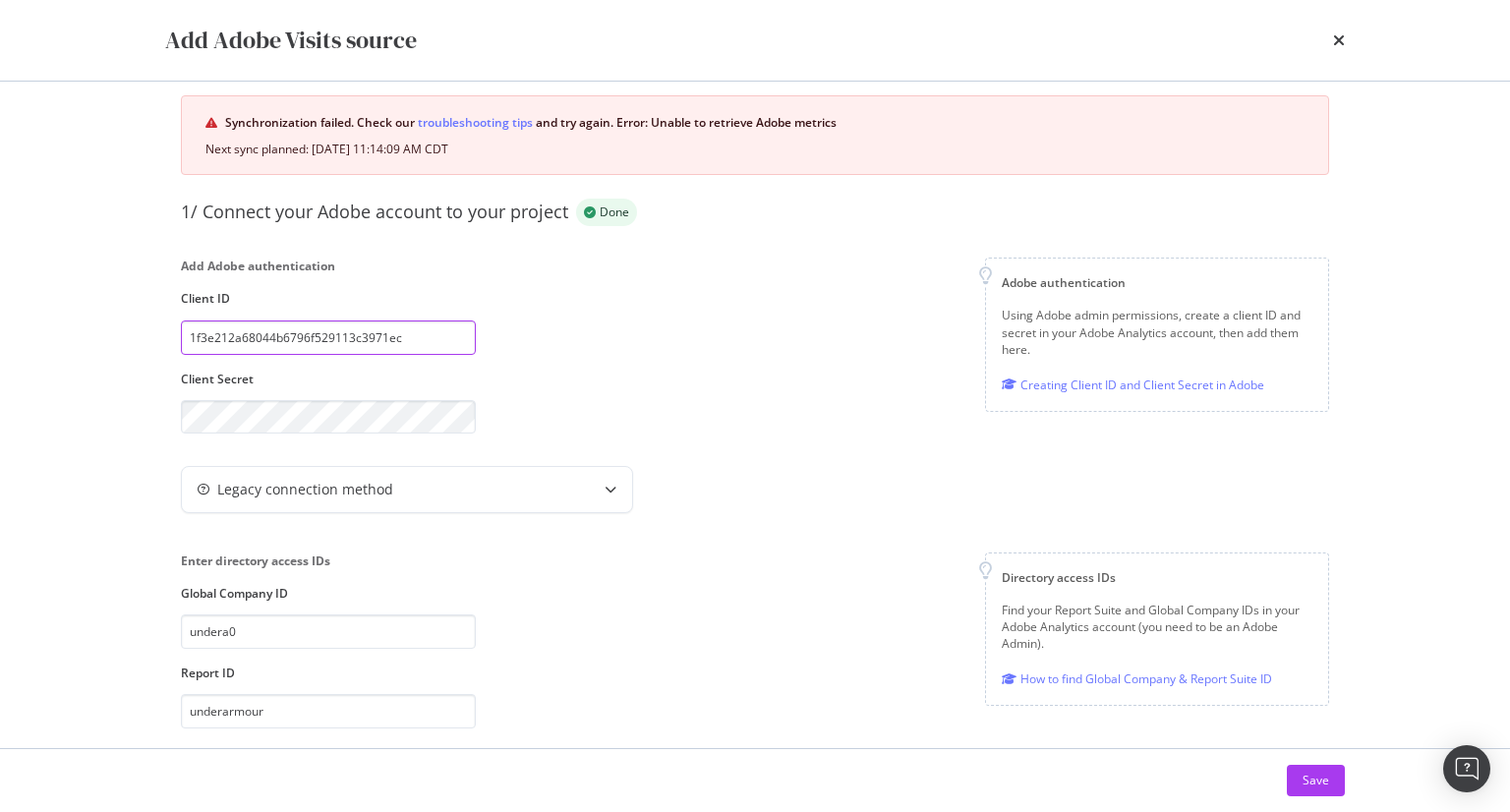
drag, startPoint x: 412, startPoint y: 341, endPoint x: 0, endPoint y: 297, distance: 414.3
click at [0, 300] on div "Add Adobe Visits source Synchronization failed. Check our troubleshooting tips …" at bounding box center [755, 406] width 1510 height 812
click at [0, 338] on div "Add Adobe Visits source Synchronization failed. Check our troubleshooting tips …" at bounding box center [755, 406] width 1510 height 812
click at [437, 420] on body "Settings Crawler Keywords Data Sources Users Admin Under Armour - US | Weekly A…" at bounding box center [755, 406] width 1510 height 812
click at [0, 811] on com-1password-button at bounding box center [0, 812] width 0 height 0
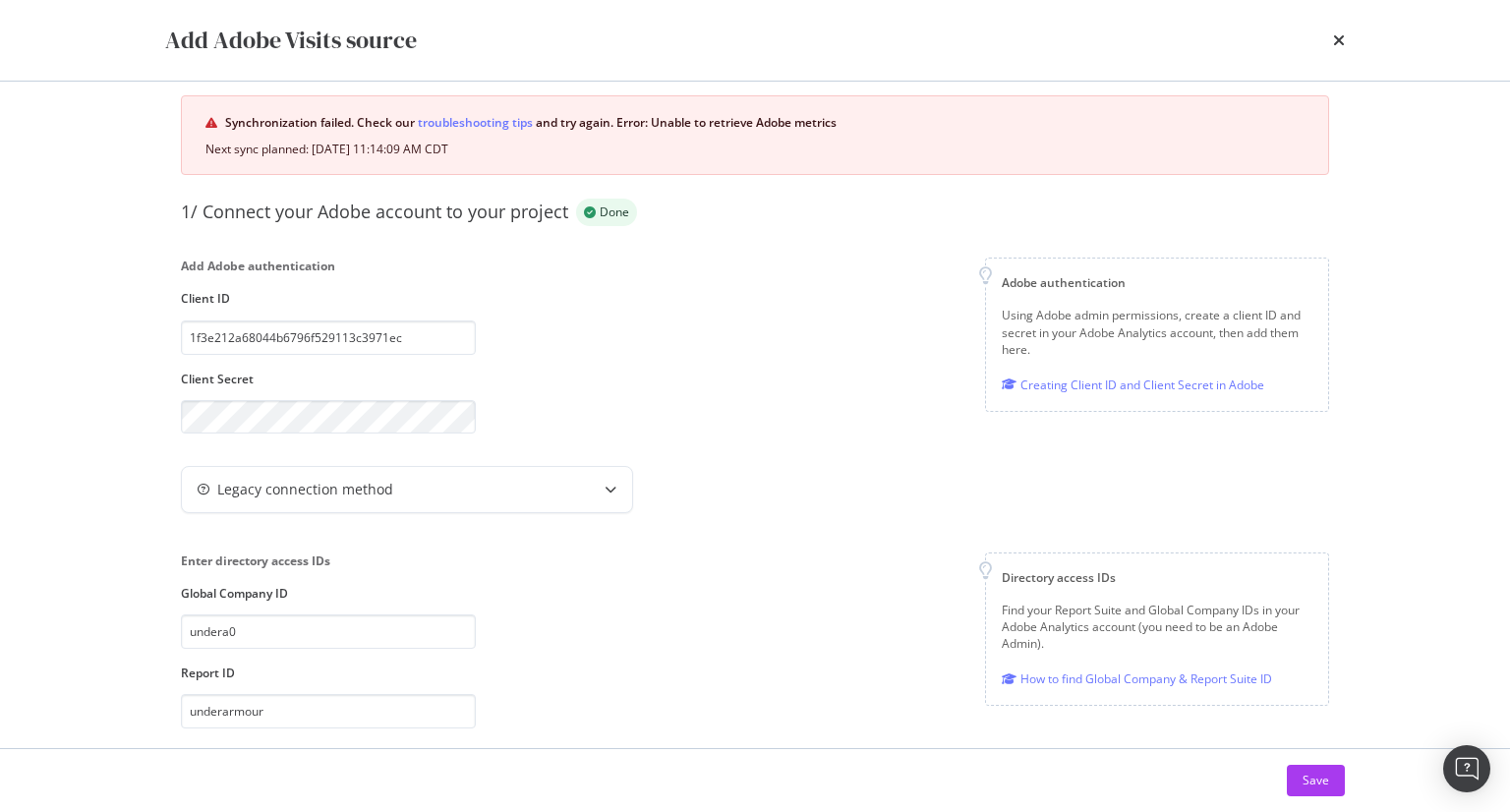
click at [584, 351] on div "Add Adobe authentication Client ID 1f3e212a68044b6796f529113c3971ec Client Secr…" at bounding box center [755, 344] width 1148 height 176
click at [397, 340] on input "1f3e212a68044b6796f529113c3971ec" at bounding box center [328, 338] width 295 height 35
click at [541, 398] on div "Add Adobe authentication Client ID 1f3e212a68044b6796f529113c3971ec Client Secr…" at bounding box center [755, 344] width 1148 height 176
click at [0, 811] on com-1password-button at bounding box center [0, 812] width 0 height 0
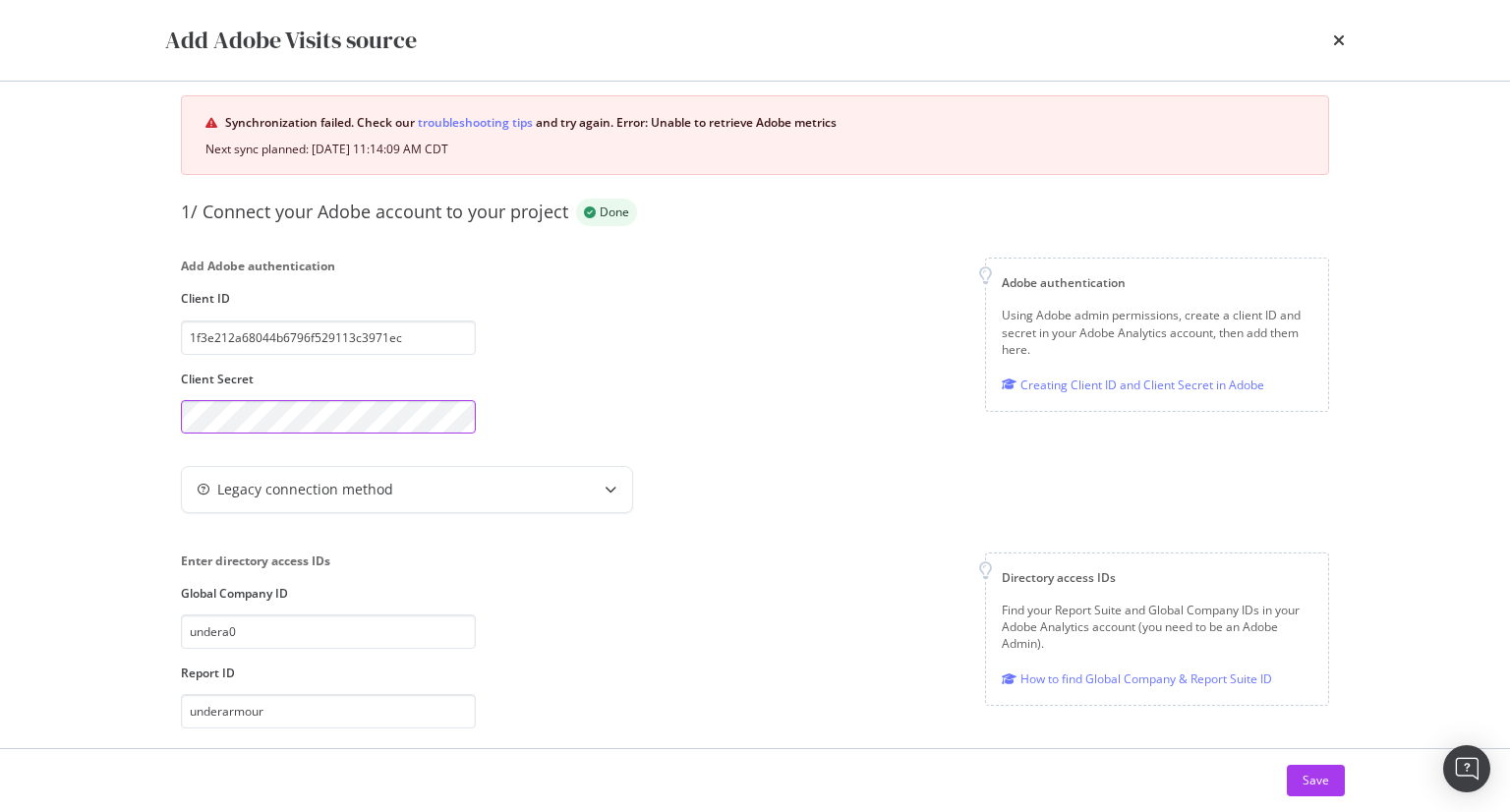
click at [0, 811] on com-1password-button at bounding box center [0, 812] width 0 height 0
click at [586, 406] on div "Add Adobe authentication Client ID 1f3e212a68044b6796f529113c3971ec Client Secr…" at bounding box center [755, 344] width 1148 height 176
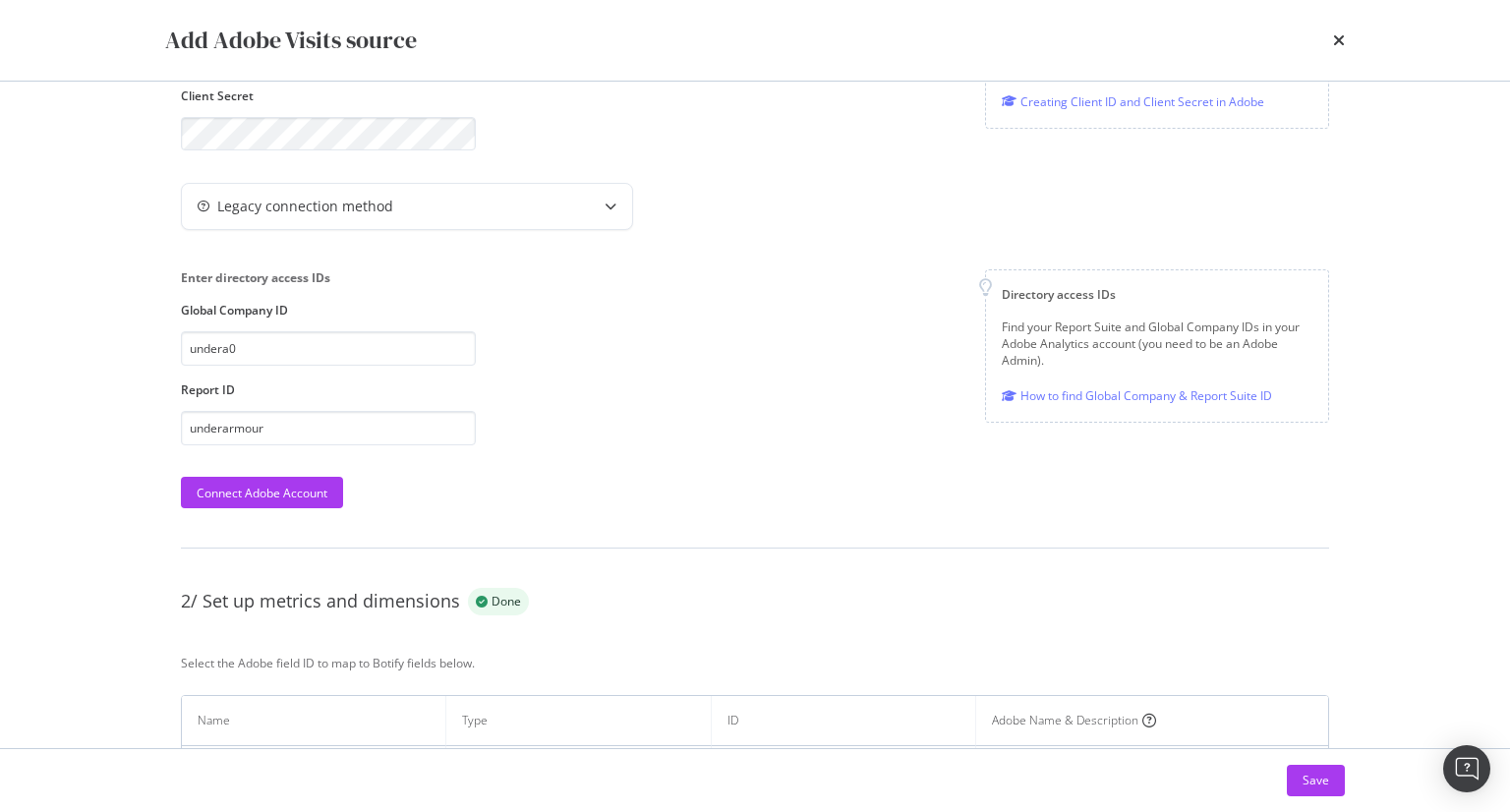
scroll to position [337, 0]
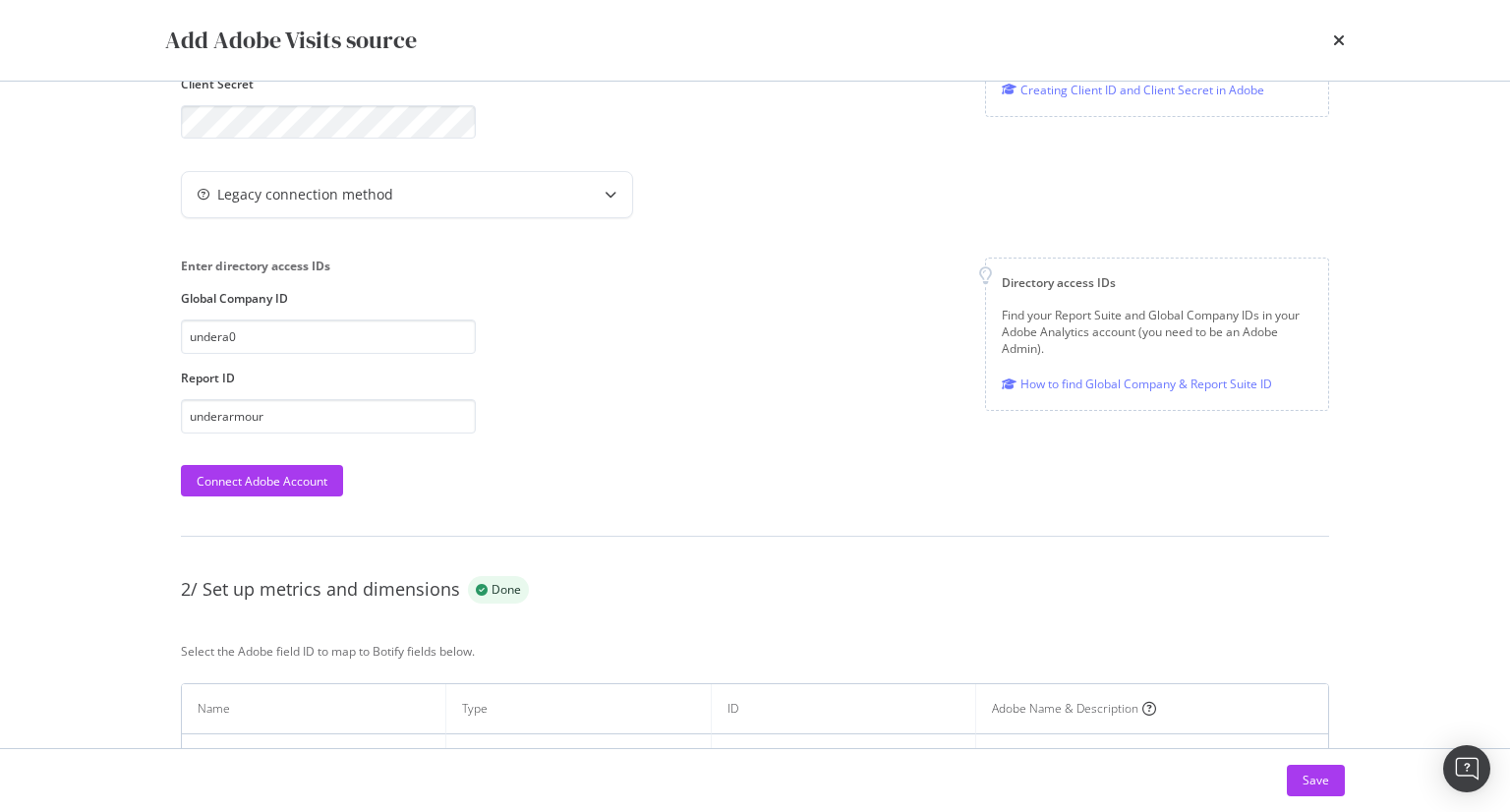
click at [1428, 588] on div "Add Adobe Visits source Synchronization failed. Check our troubleshooting tips …" at bounding box center [755, 406] width 1510 height 812
click at [1329, 779] on button "Save" at bounding box center [1315, 780] width 58 height 32
click at [467, 224] on div "Legacy connection method" at bounding box center [755, 198] width 1148 height 55
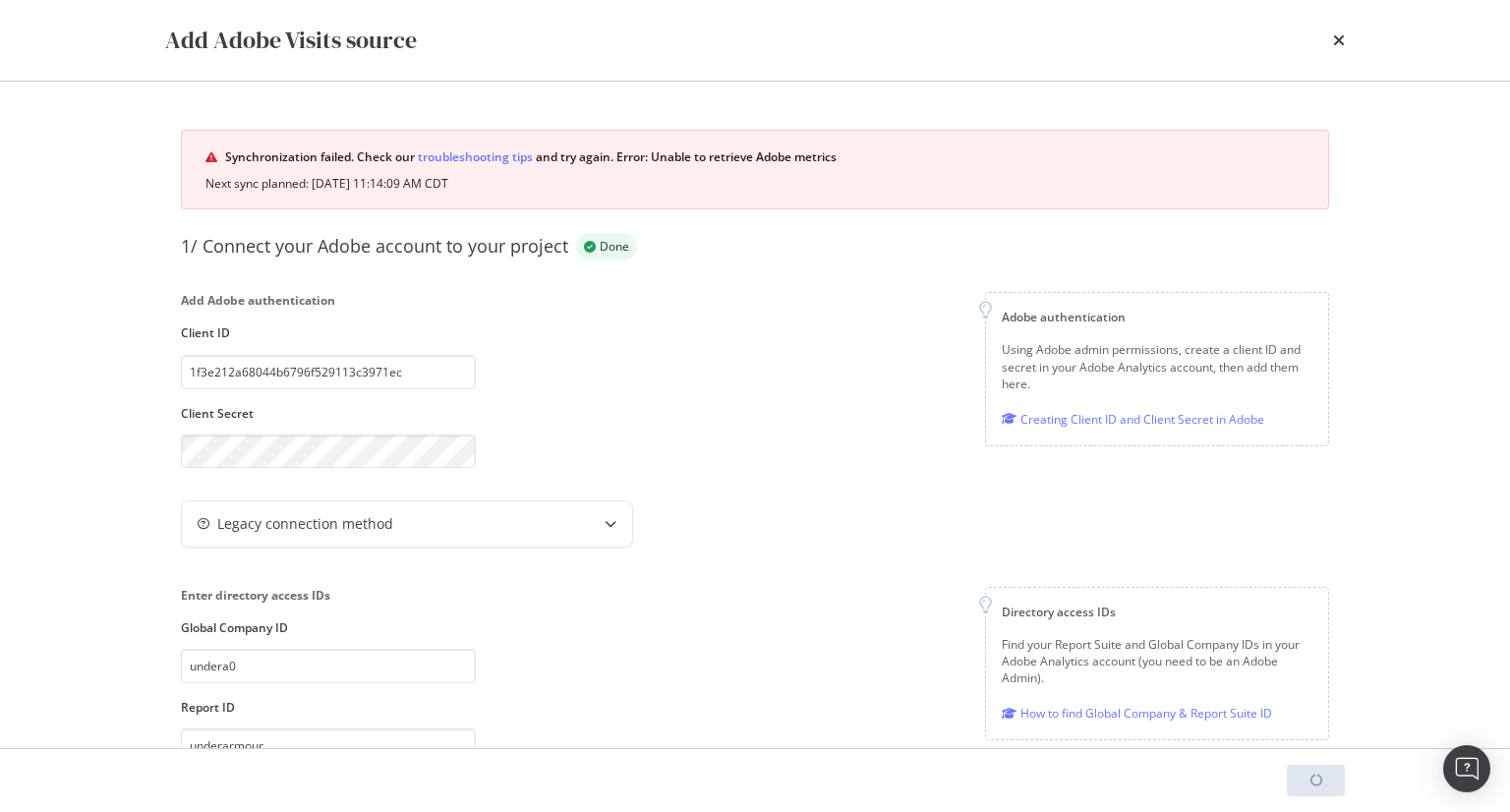
scroll to position [0, 0]
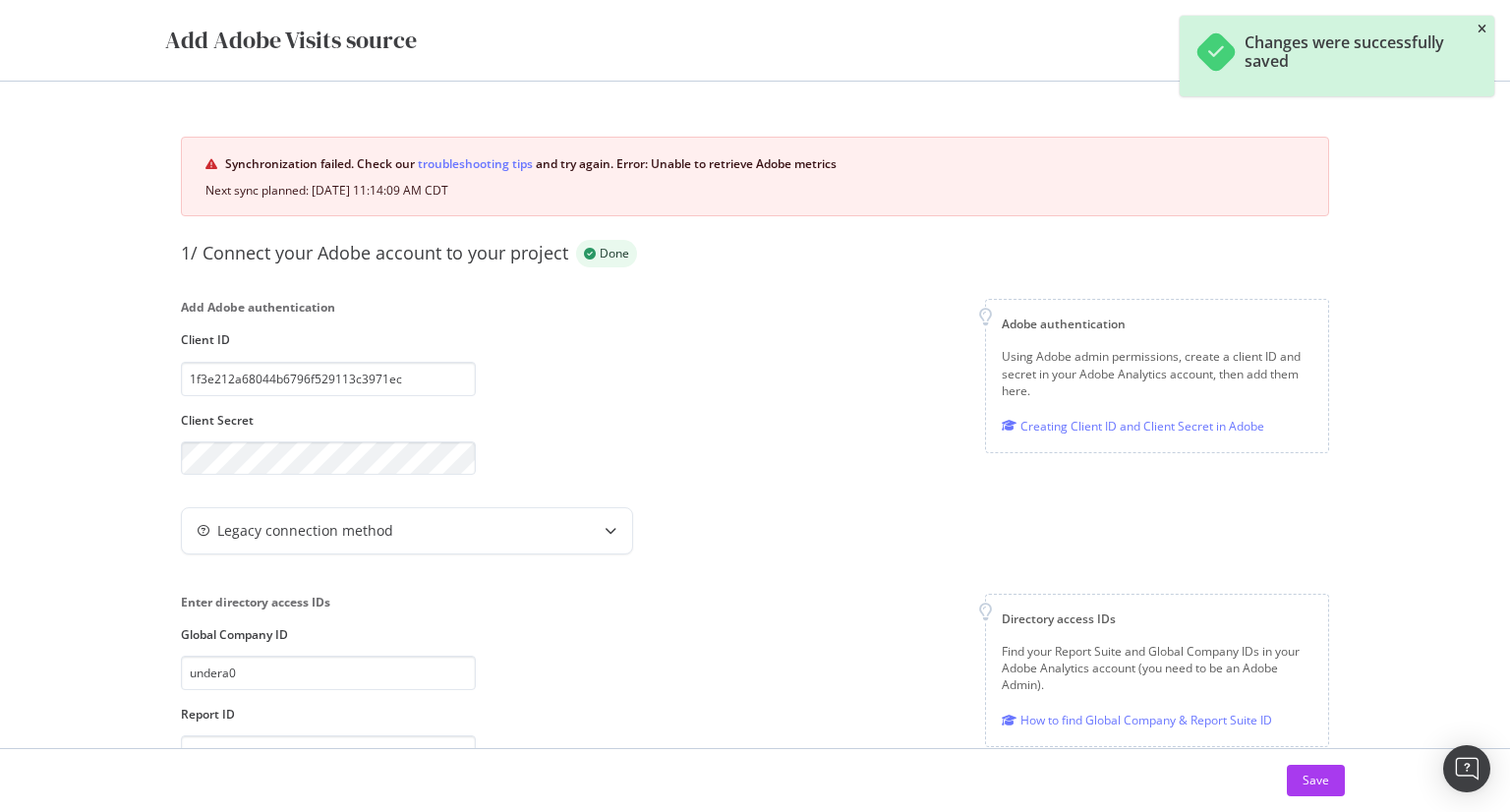
click at [1480, 33] on icon "close toast" at bounding box center [1481, 30] width 9 height 12
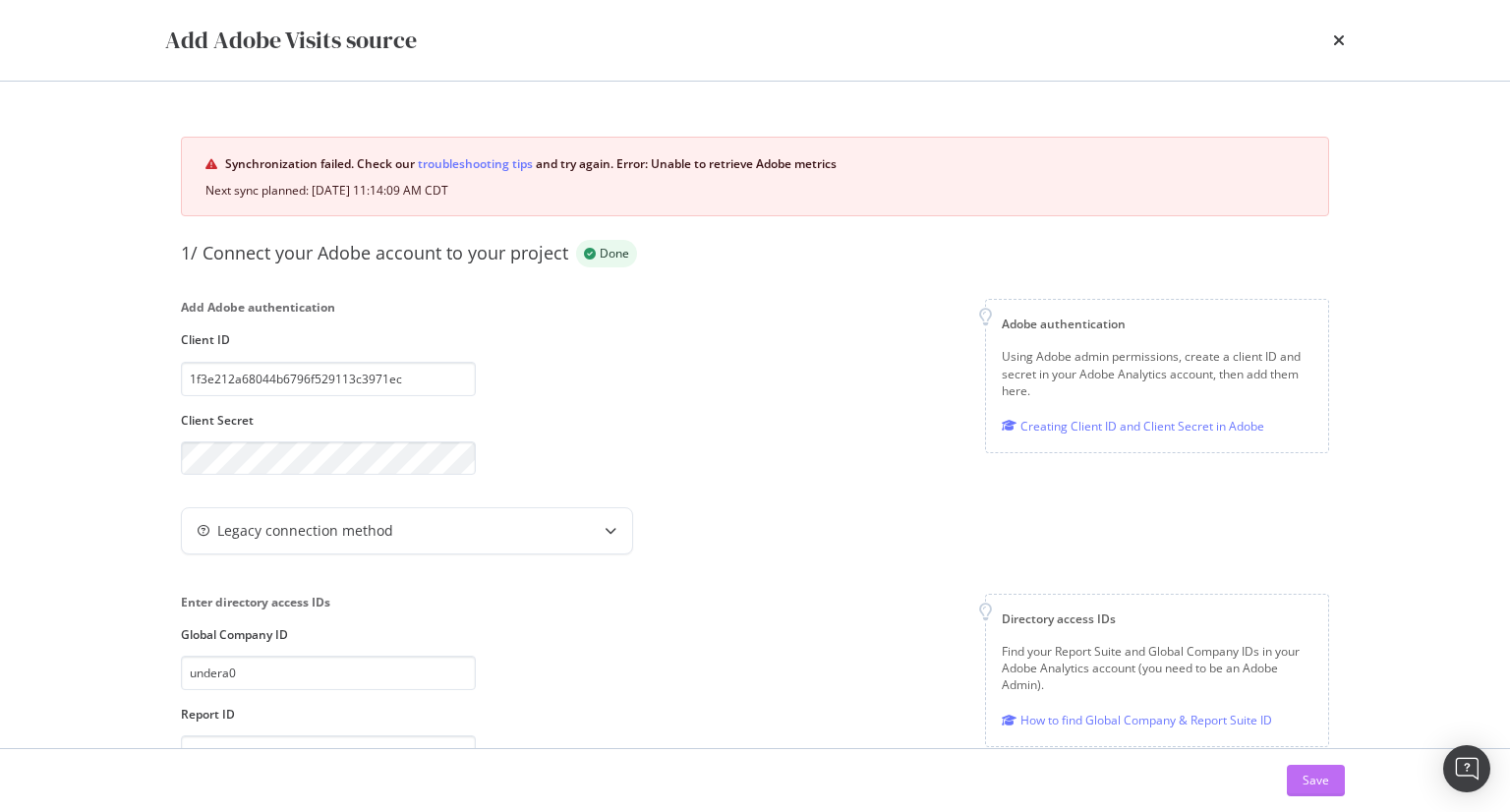
click at [1325, 789] on div "Save" at bounding box center [1315, 780] width 27 height 30
click at [758, 341] on div "Add Adobe authentication Client ID 1f3e212a68044b6796f529113c3971ec Client Secr…" at bounding box center [755, 386] width 1148 height 176
click at [1330, 41] on div "Add Adobe Visits source" at bounding box center [755, 41] width 1179 height 34
click at [1334, 37] on icon "times" at bounding box center [1338, 41] width 12 height 16
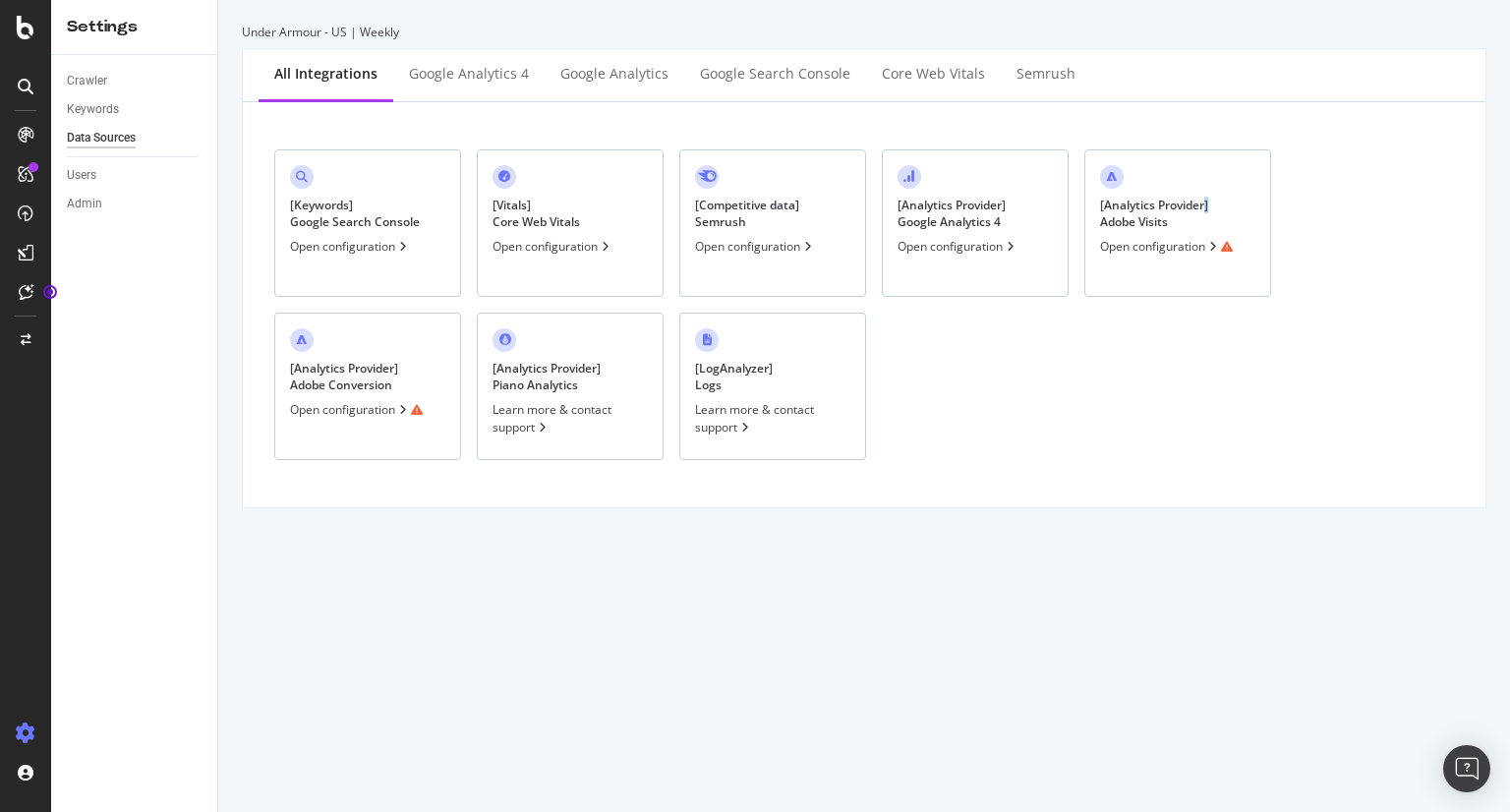
click at [1207, 191] on div "[ Analytics Provider ] Adobe Visits Open configuration" at bounding box center [1177, 222] width 187 height 147
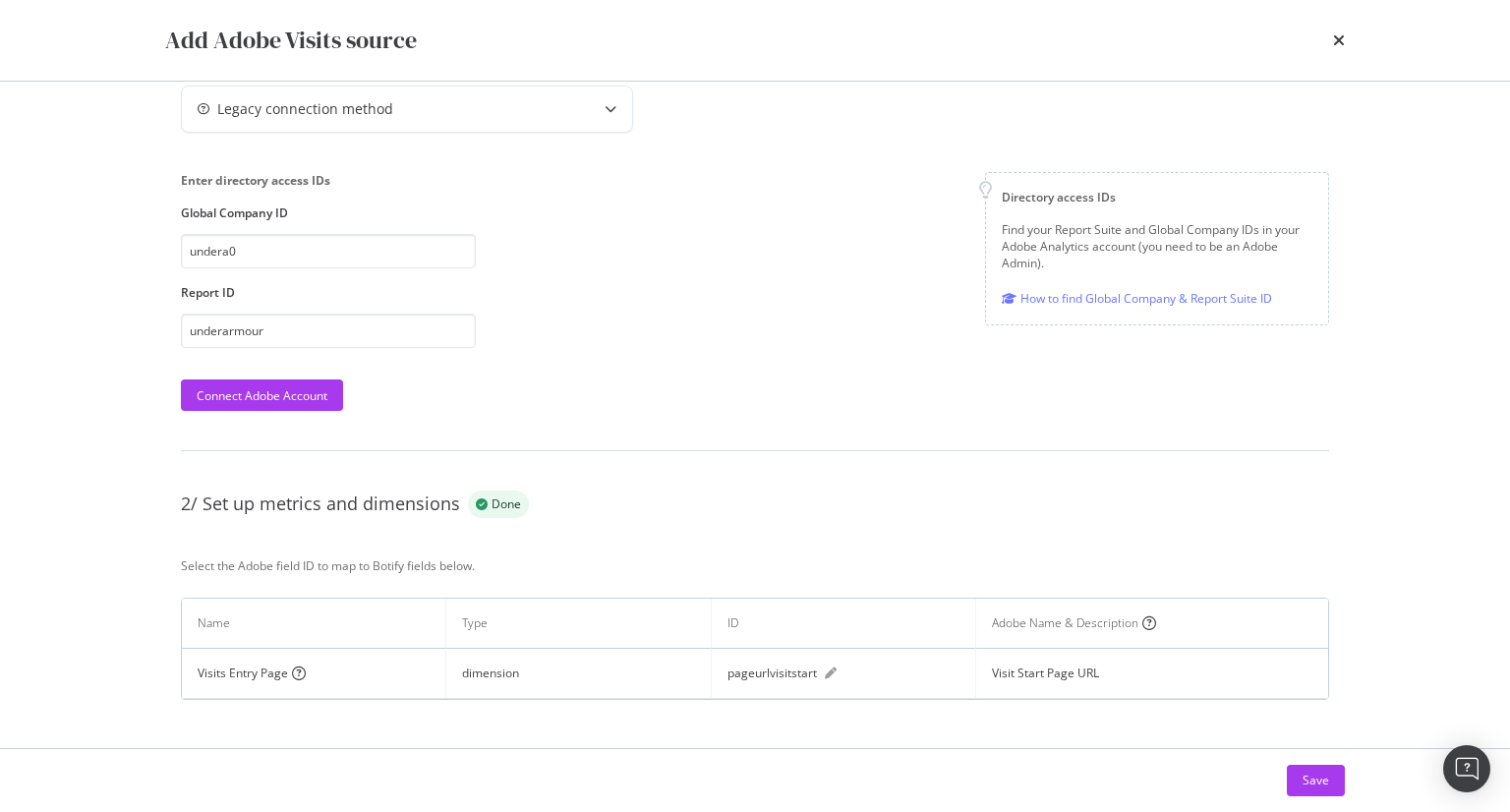
scroll to position [435, 0]
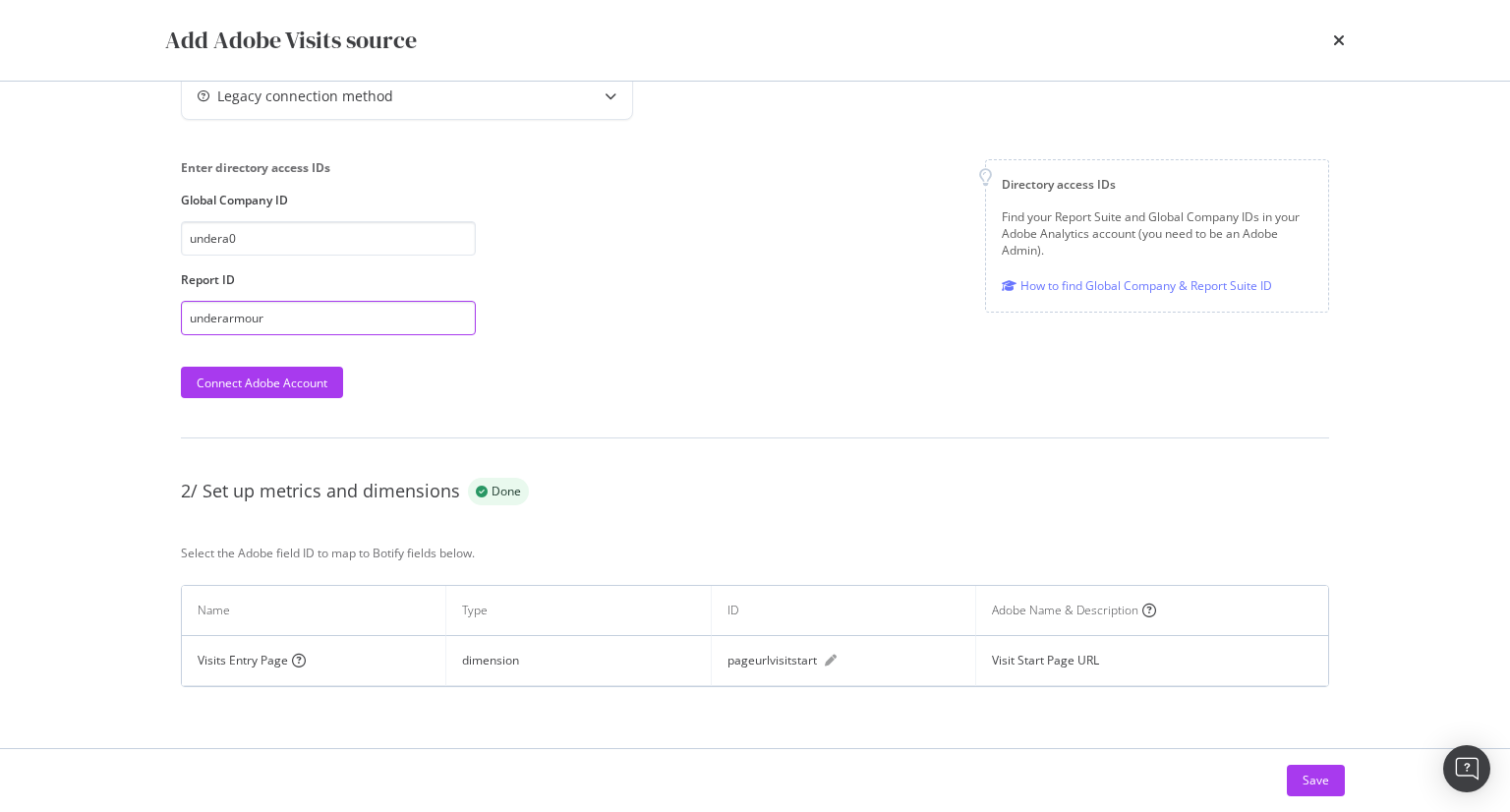
drag, startPoint x: 396, startPoint y: 324, endPoint x: 157, endPoint y: 198, distance: 270.2
click at [0, 247] on div "Add Adobe Visits source Synchronization failed. Check our troubleshooting tips …" at bounding box center [755, 406] width 1510 height 812
drag, startPoint x: 339, startPoint y: 225, endPoint x: 0, endPoint y: 154, distance: 346.4
click at [0, 154] on div "Add Adobe Visits source Synchronization failed. Check our troubleshooting tips …" at bounding box center [755, 406] width 1510 height 812
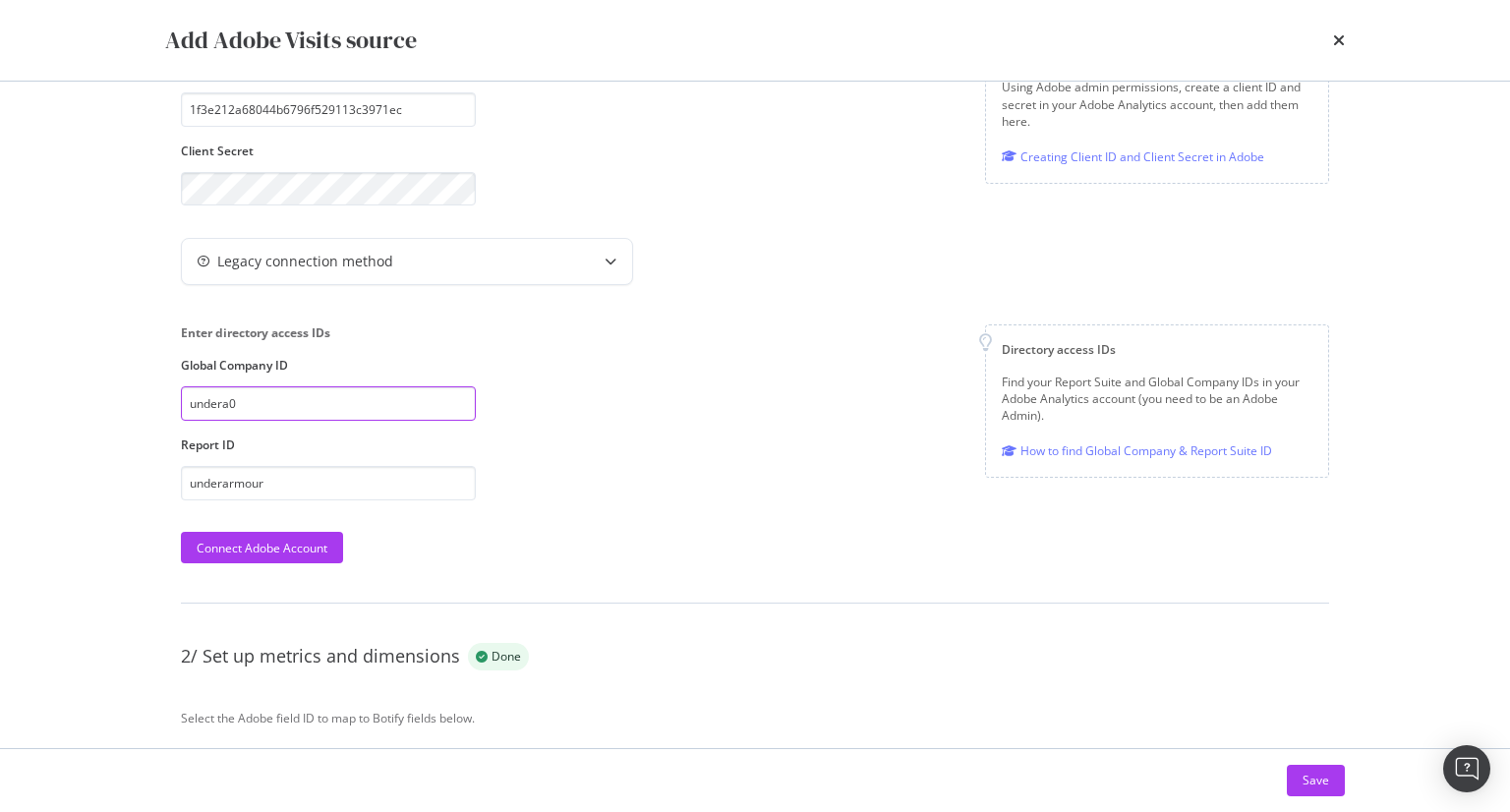
scroll to position [0, 0]
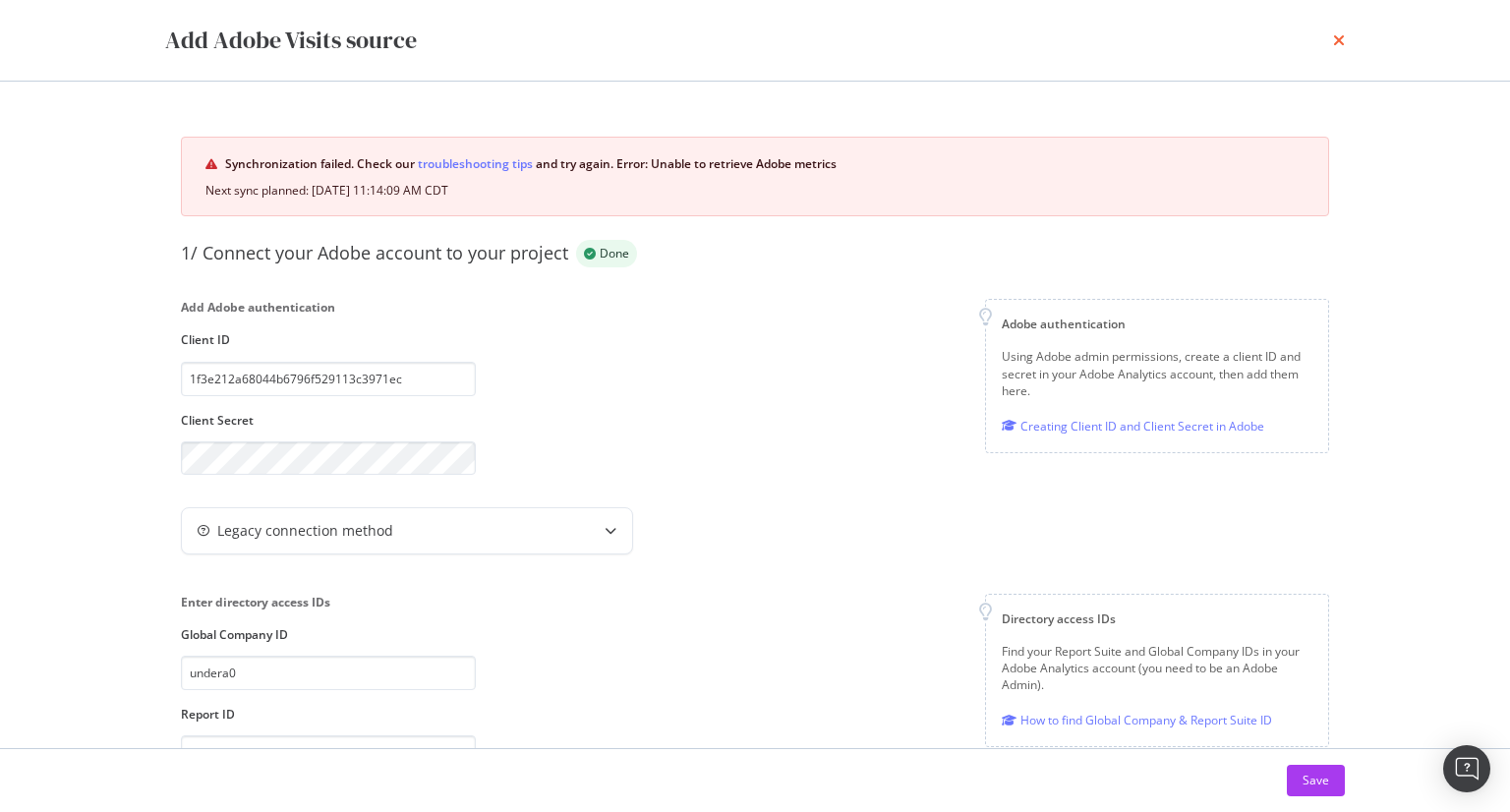
click at [1332, 34] on icon "times" at bounding box center [1338, 41] width 12 height 16
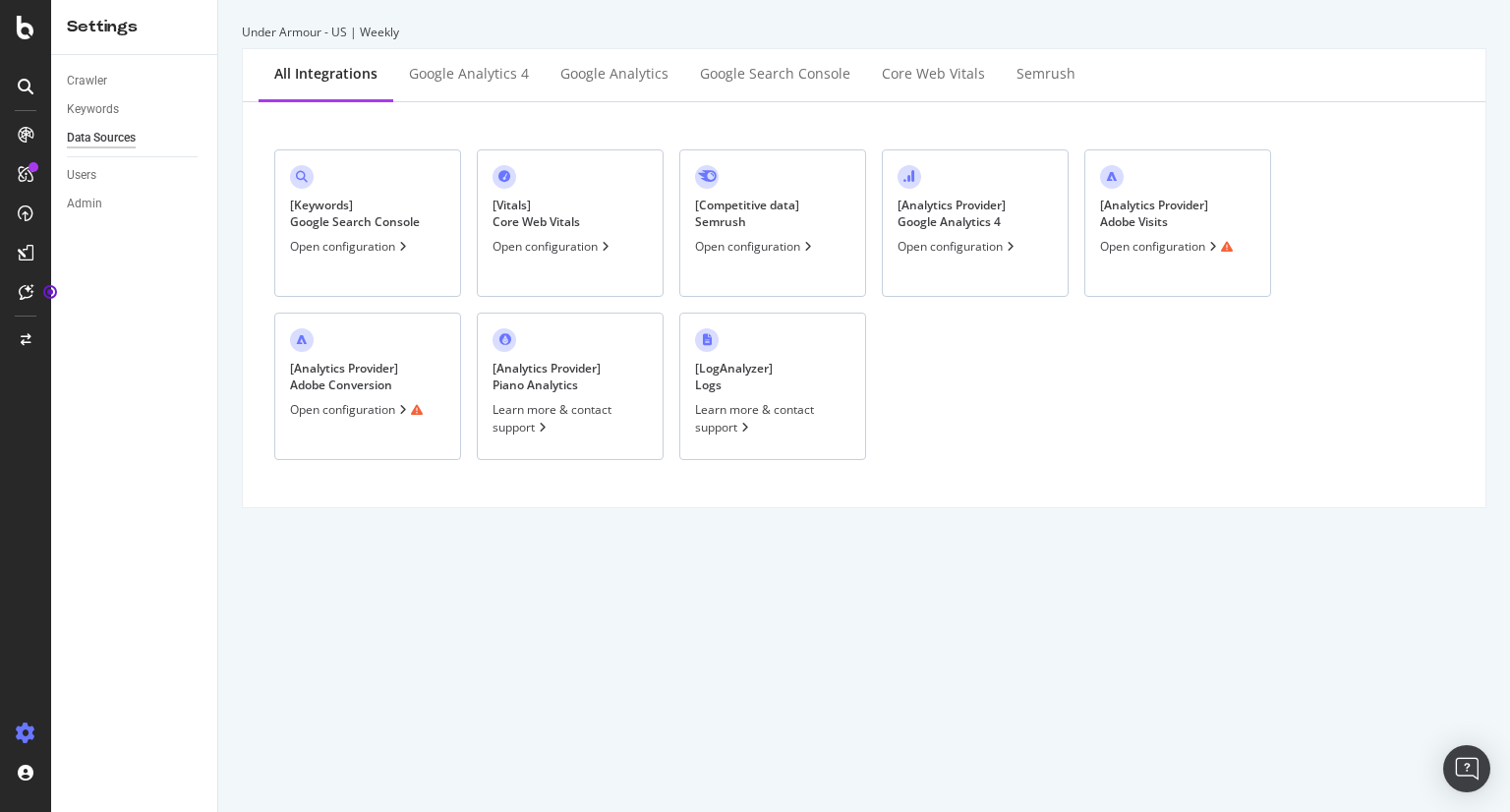
click at [335, 342] on div "[ Analytics Provider ] Adobe Conversion Open configuration" at bounding box center [367, 386] width 187 height 147
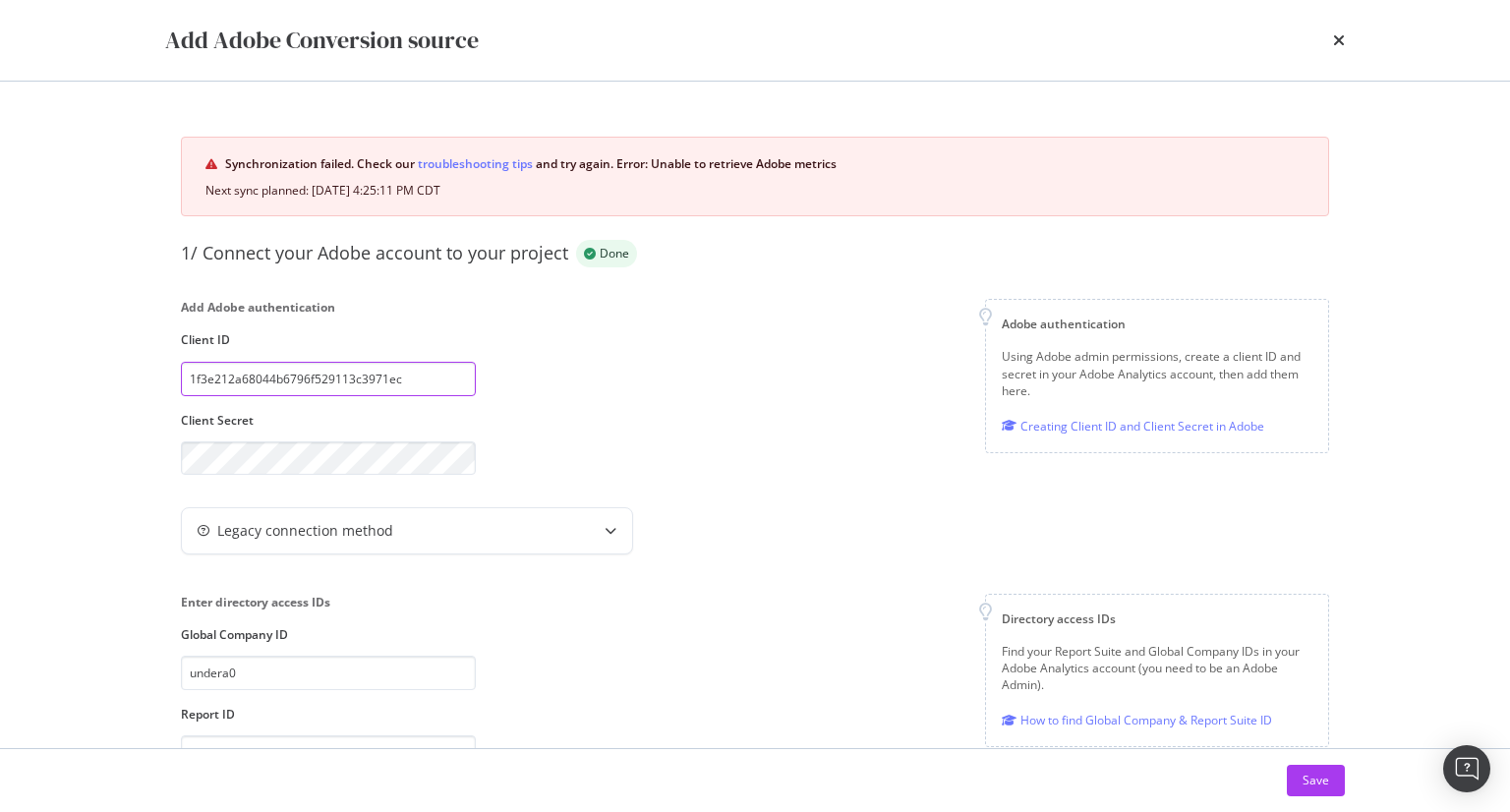
click at [373, 380] on input "1f3e212a68044b6796f529113c3971ec" at bounding box center [328, 378] width 295 height 35
click at [763, 341] on div "Add Adobe authentication Client ID 1f3e212a68044b6796f529113c3971ec Client Secr…" at bounding box center [755, 386] width 1148 height 176
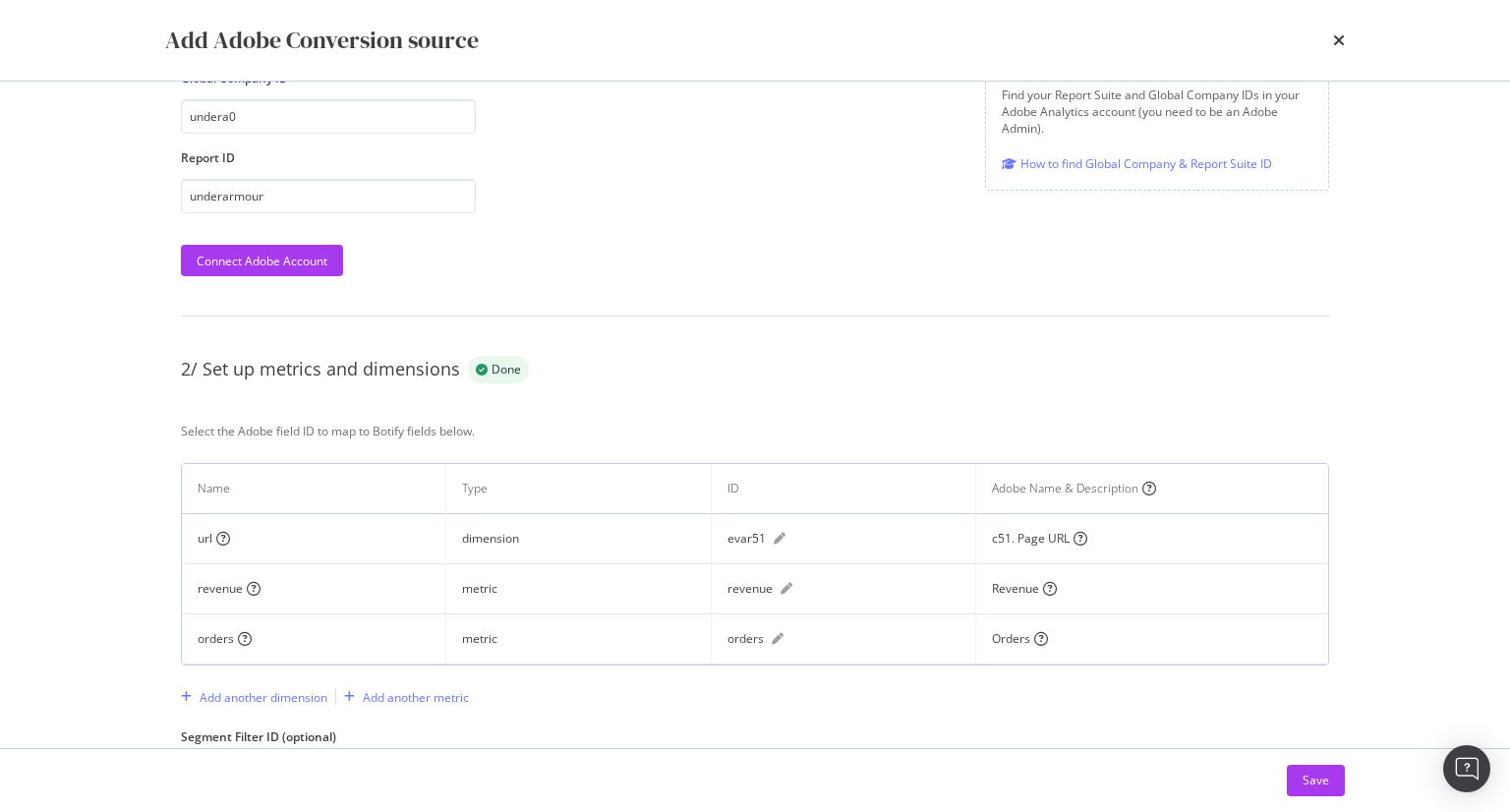
scroll to position [653, 0]
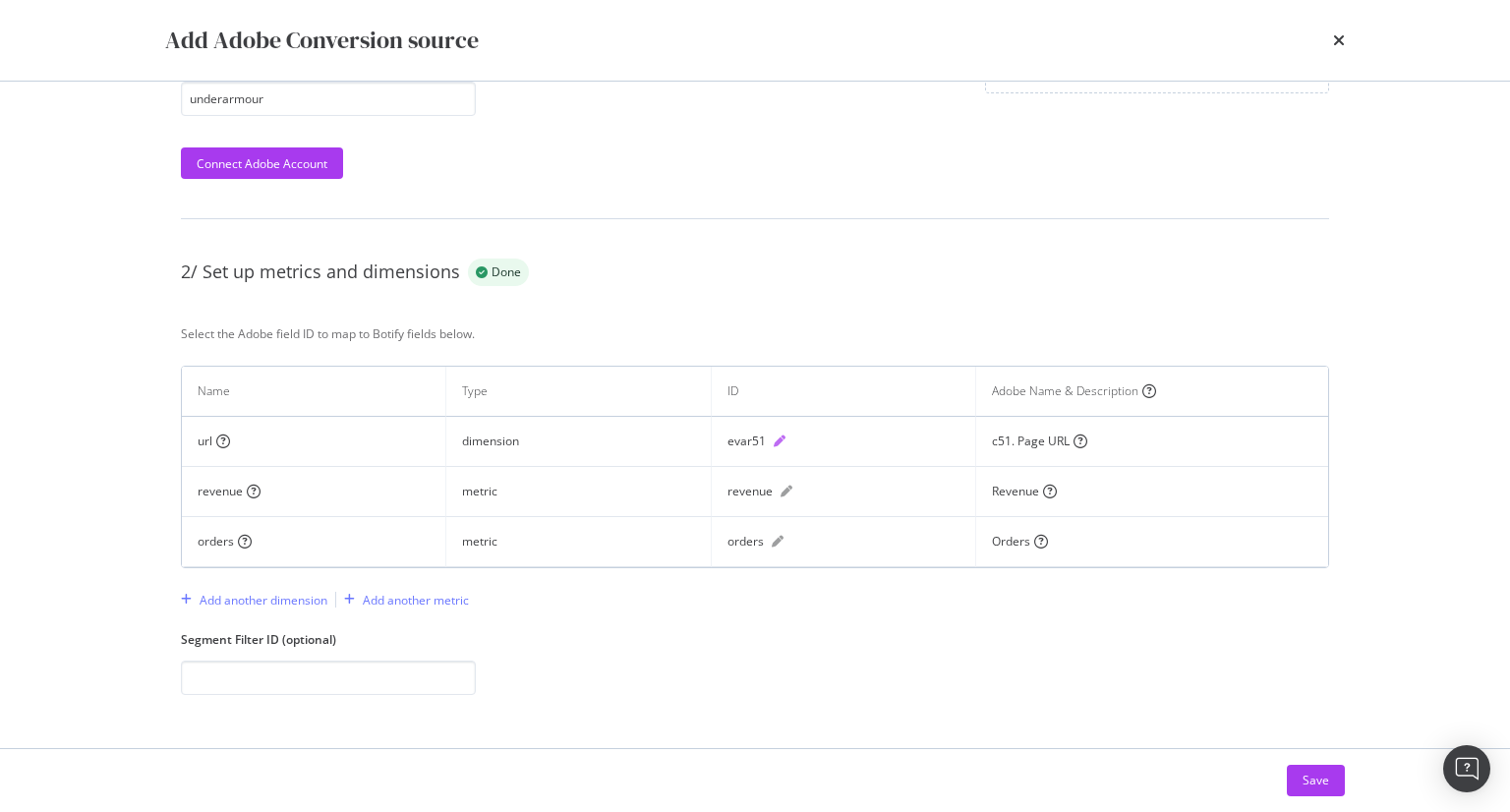
click at [775, 439] on icon "pen" at bounding box center [779, 442] width 12 height 12
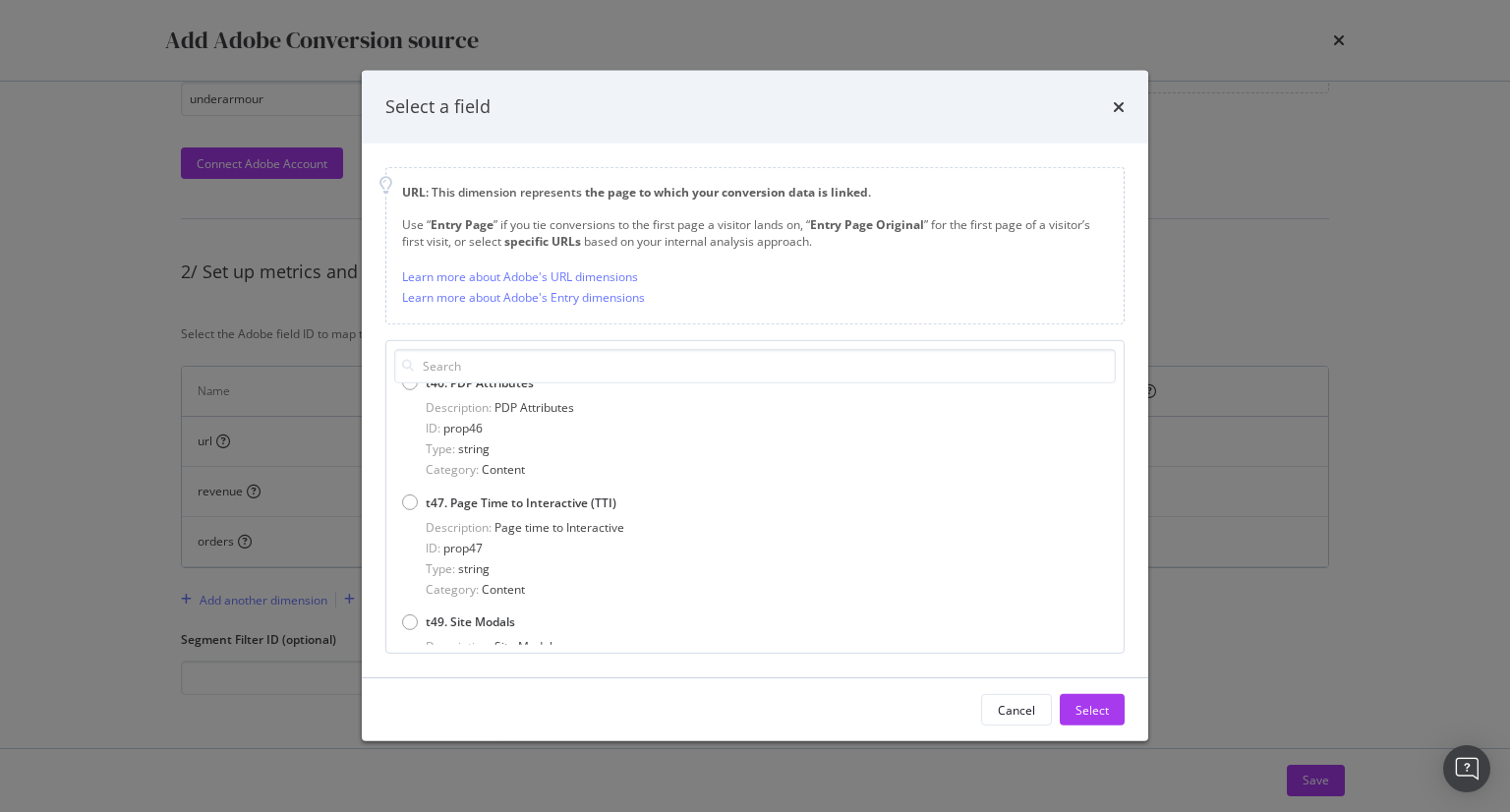
scroll to position [111056, 0]
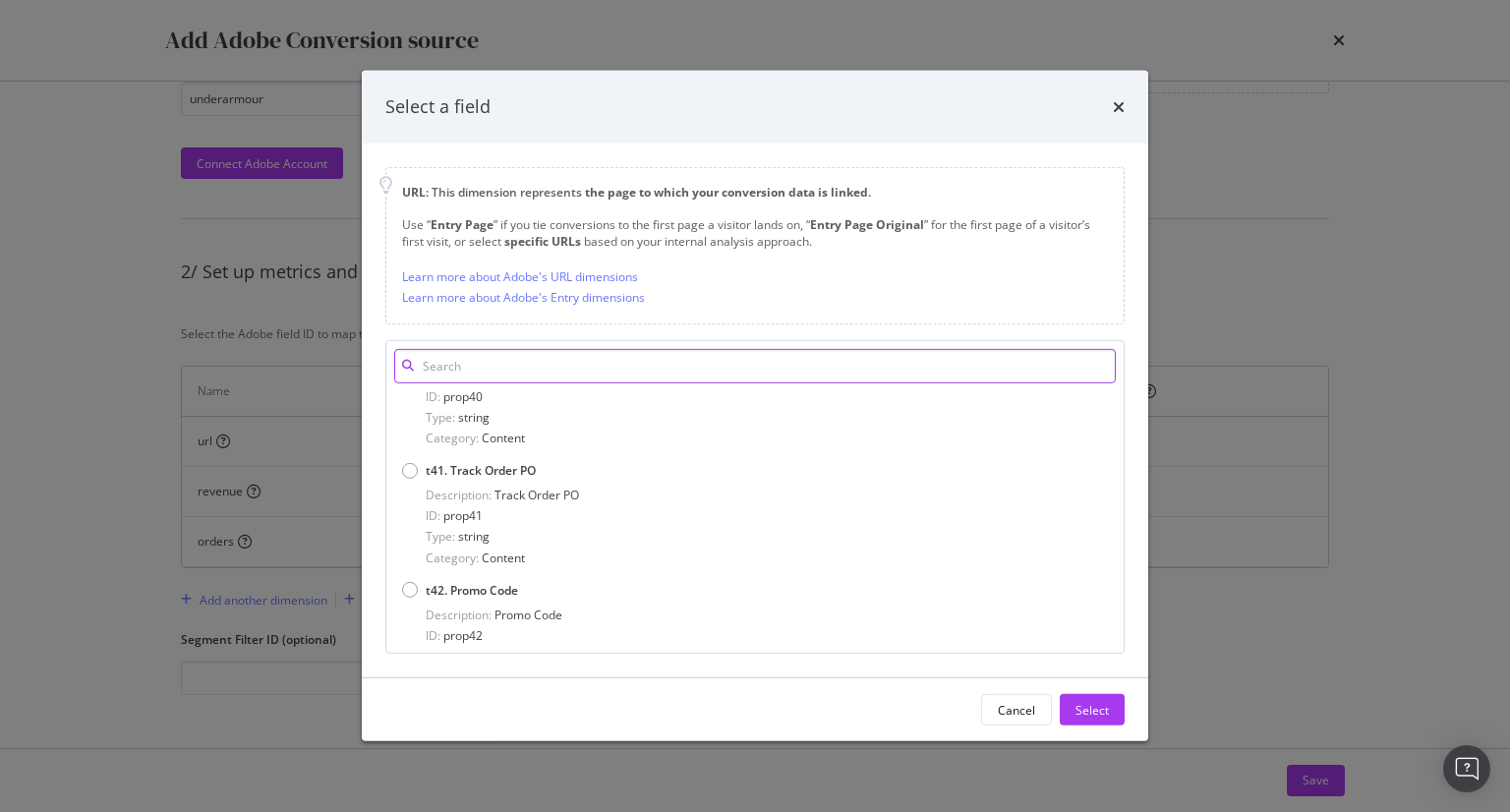
click at [629, 362] on input "modal" at bounding box center [755, 365] width 722 height 35
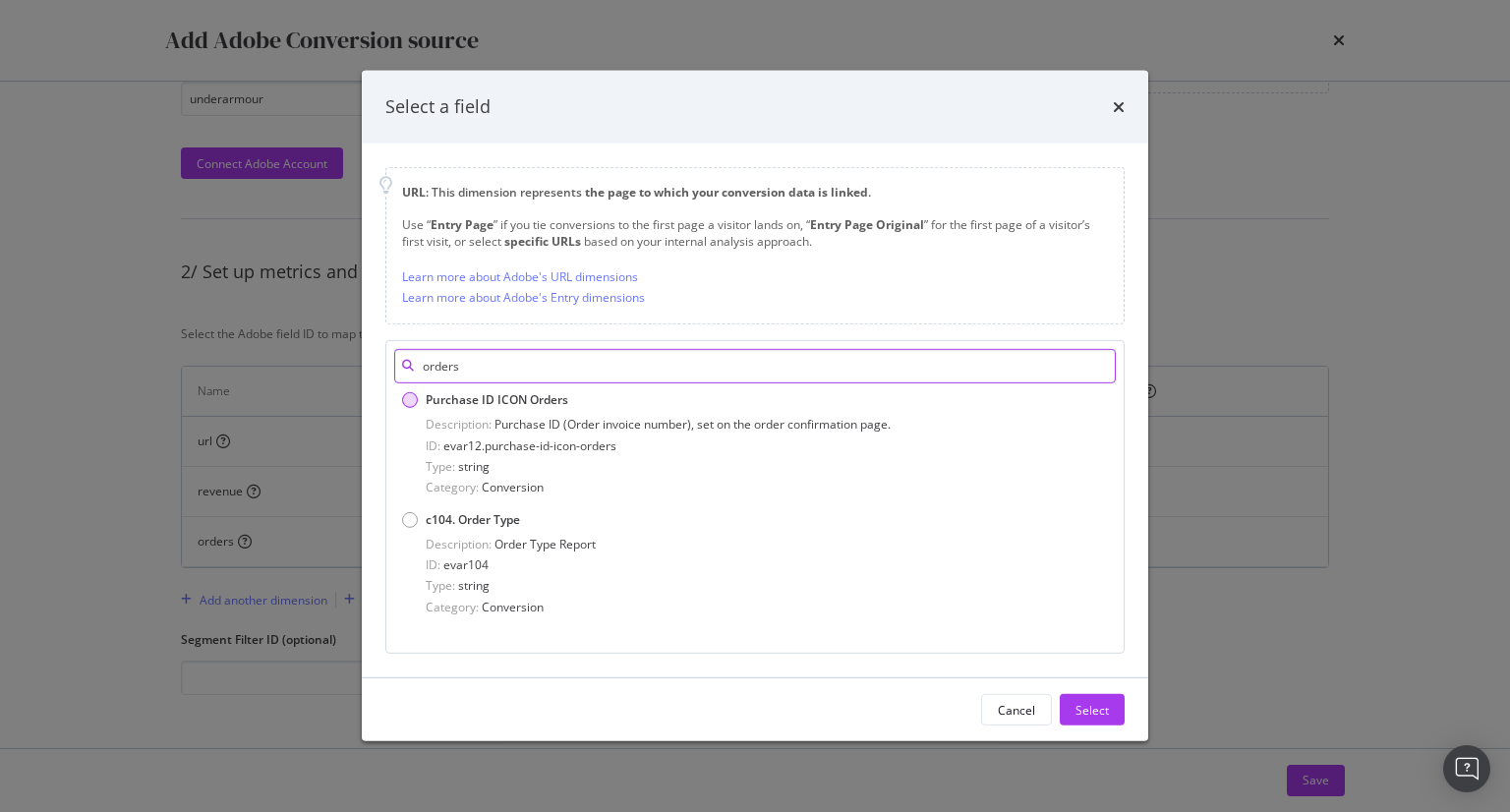
scroll to position [0, 0]
type input "orders"
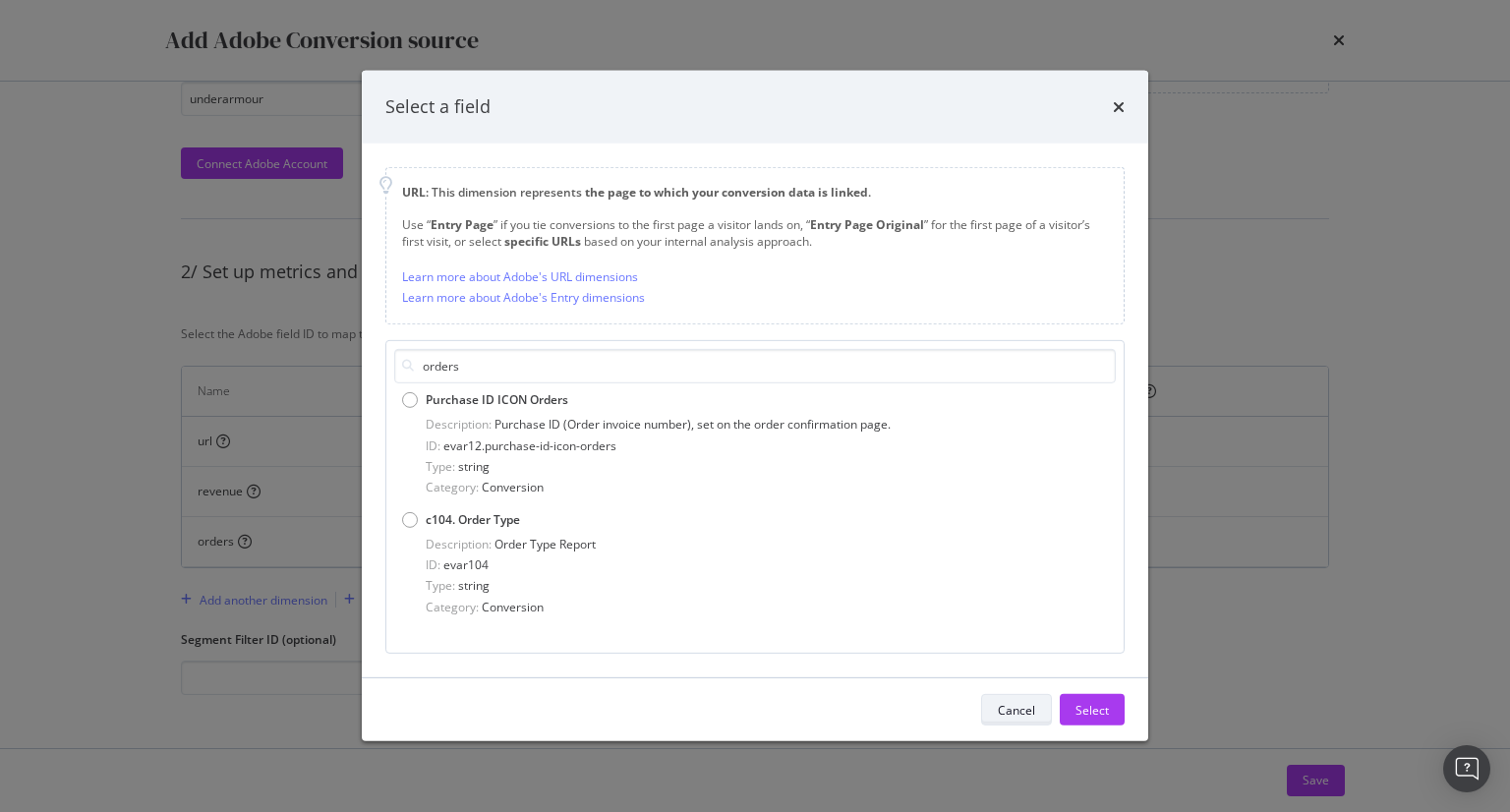
click at [1035, 715] on button "Cancel" at bounding box center [1016, 710] width 70 height 32
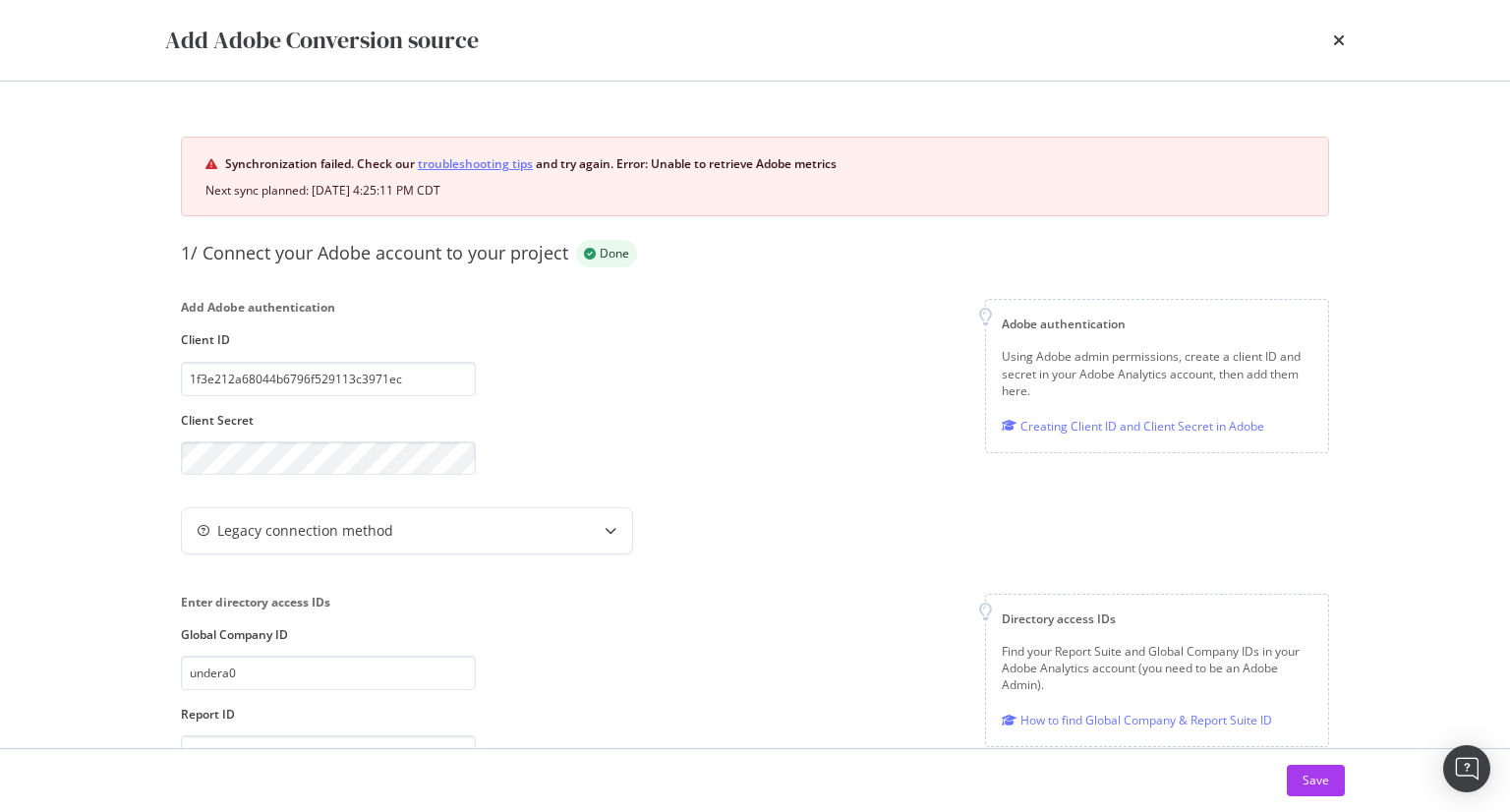
click at [492, 159] on link "troubleshooting tips" at bounding box center [476, 163] width 115 height 21
